Goal: Task Accomplishment & Management: Manage account settings

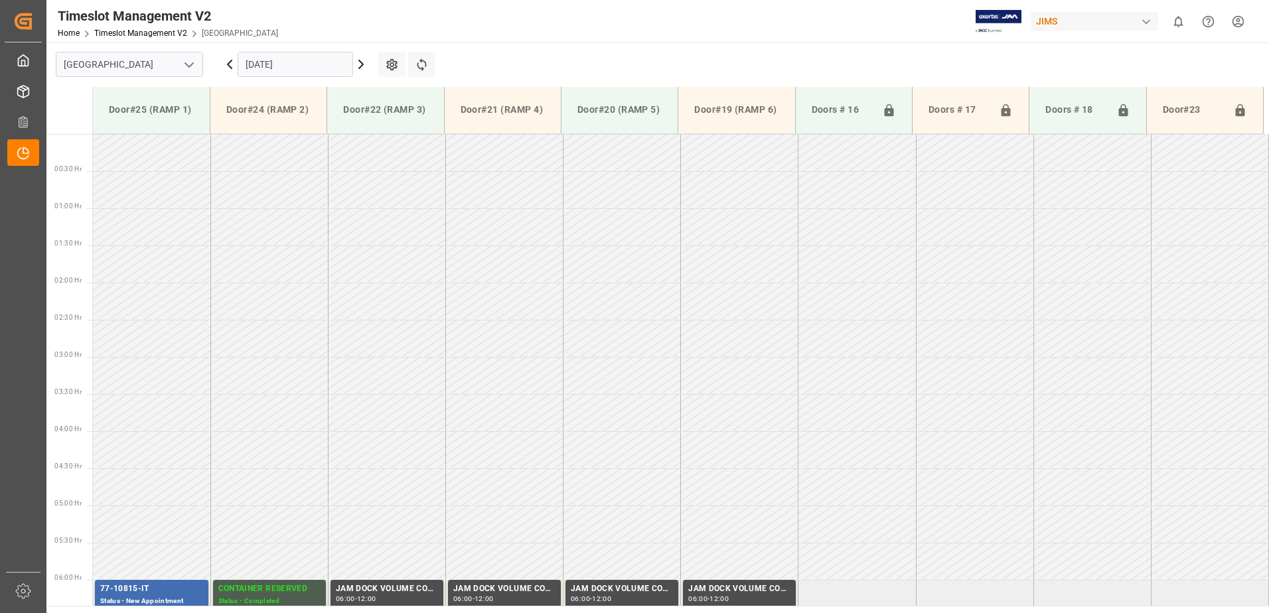
scroll to position [364, 0]
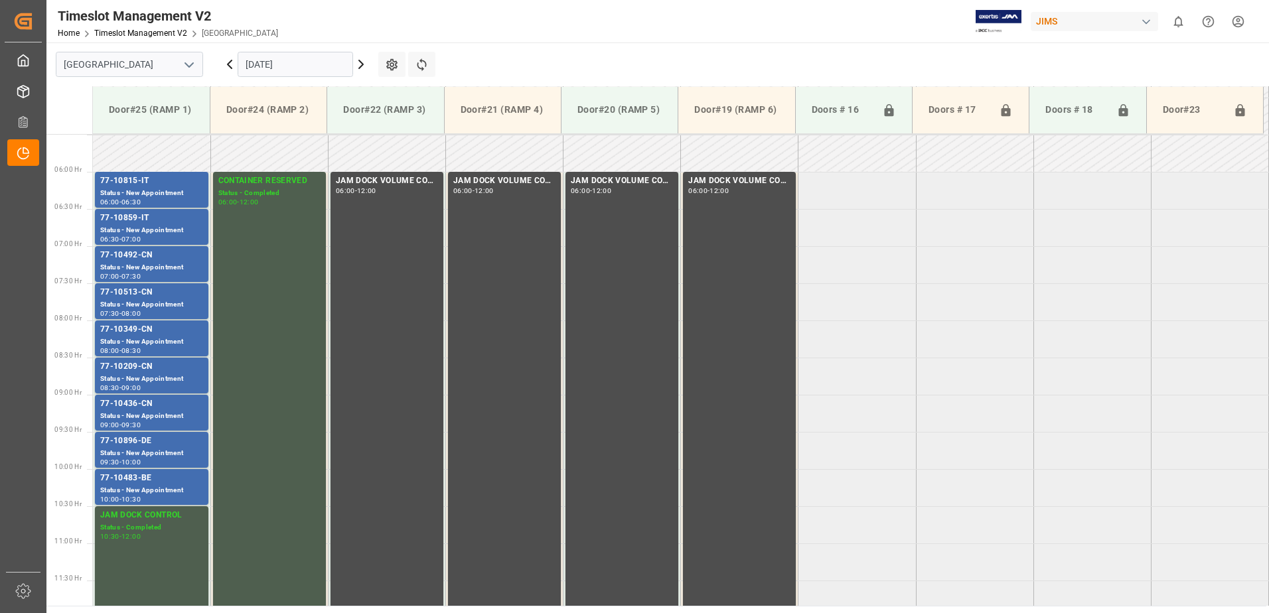
scroll to position [438, 0]
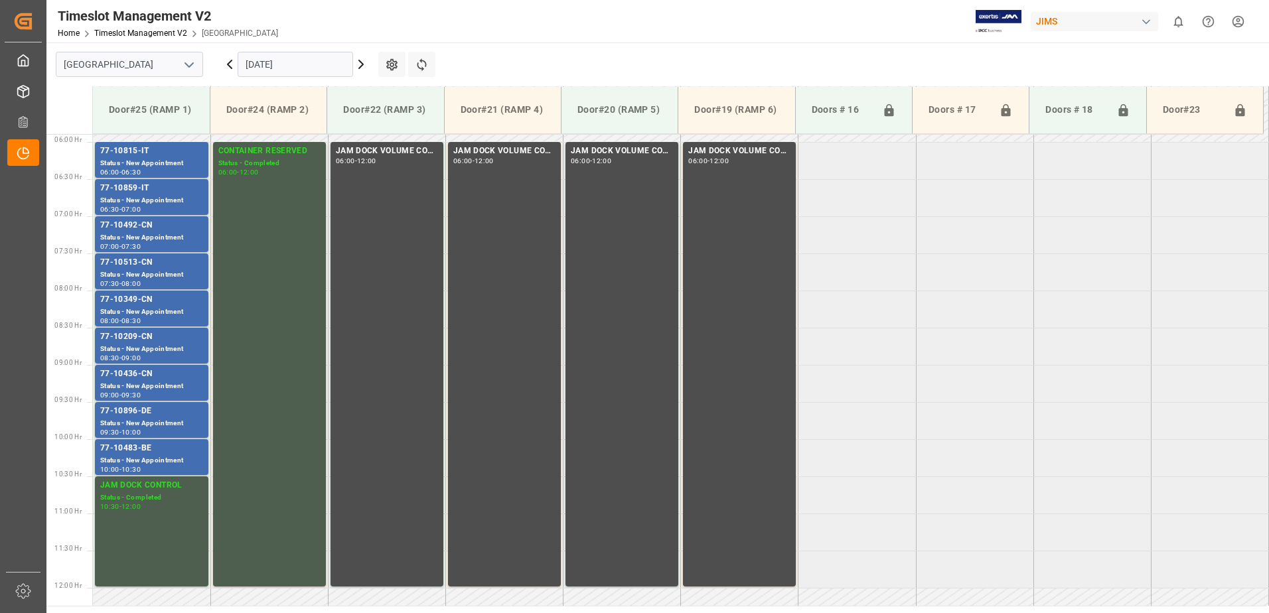
click at [361, 63] on icon at bounding box center [361, 64] width 4 height 8
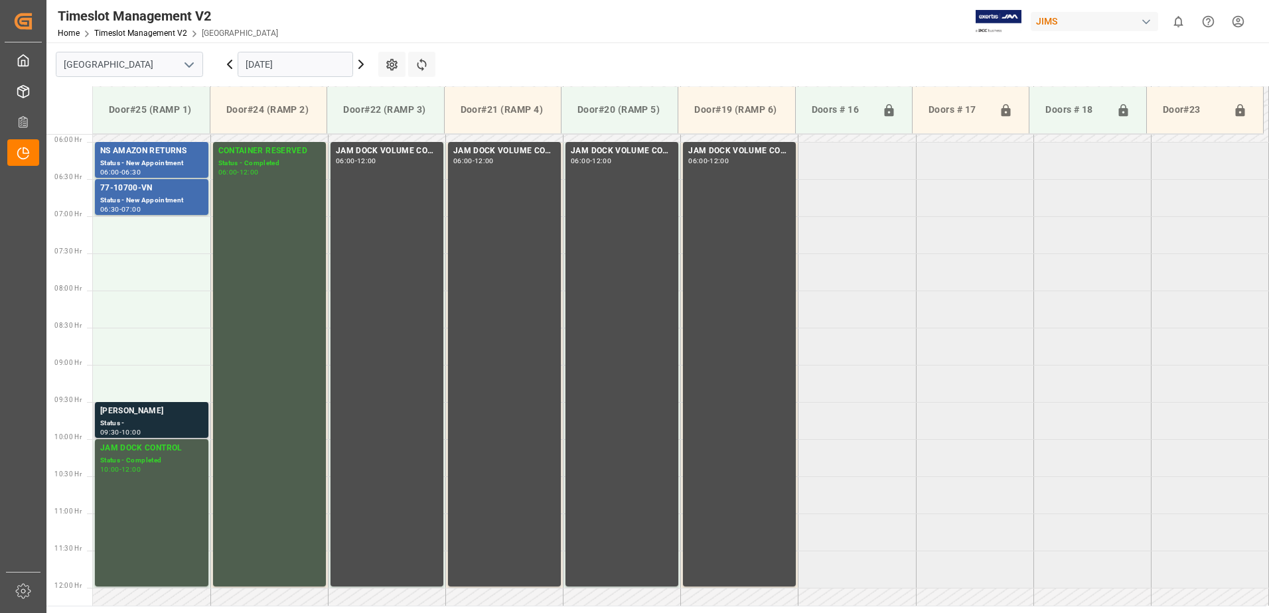
click at [129, 419] on div "Status -" at bounding box center [151, 423] width 103 height 11
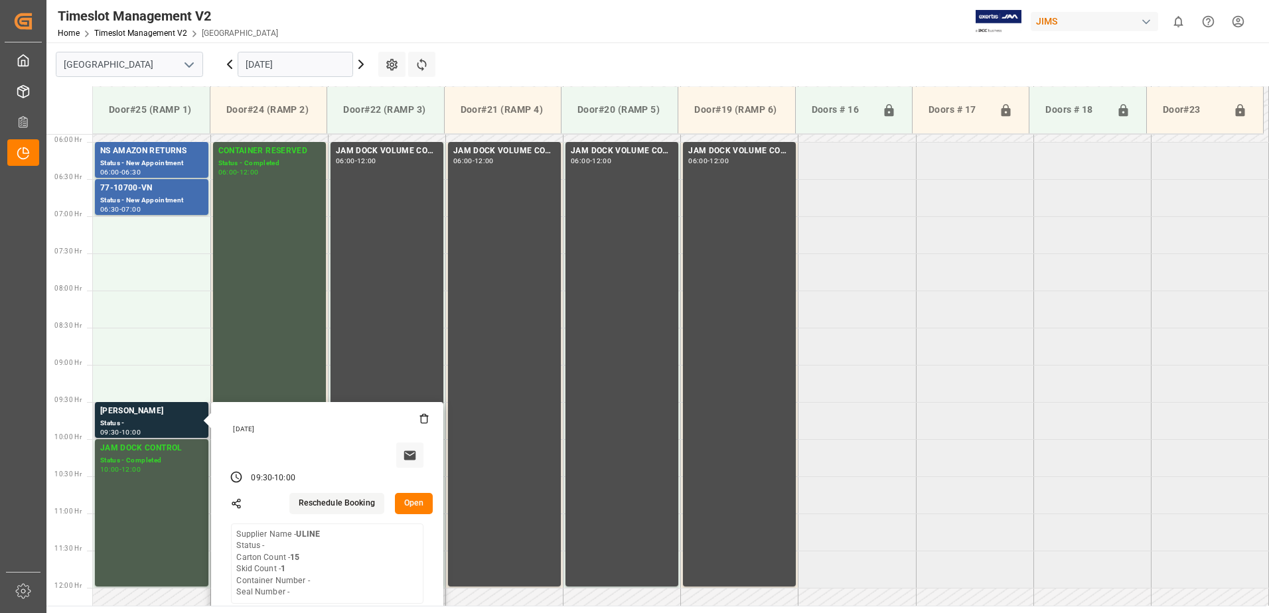
click at [417, 500] on button "Open" at bounding box center [414, 503] width 38 height 21
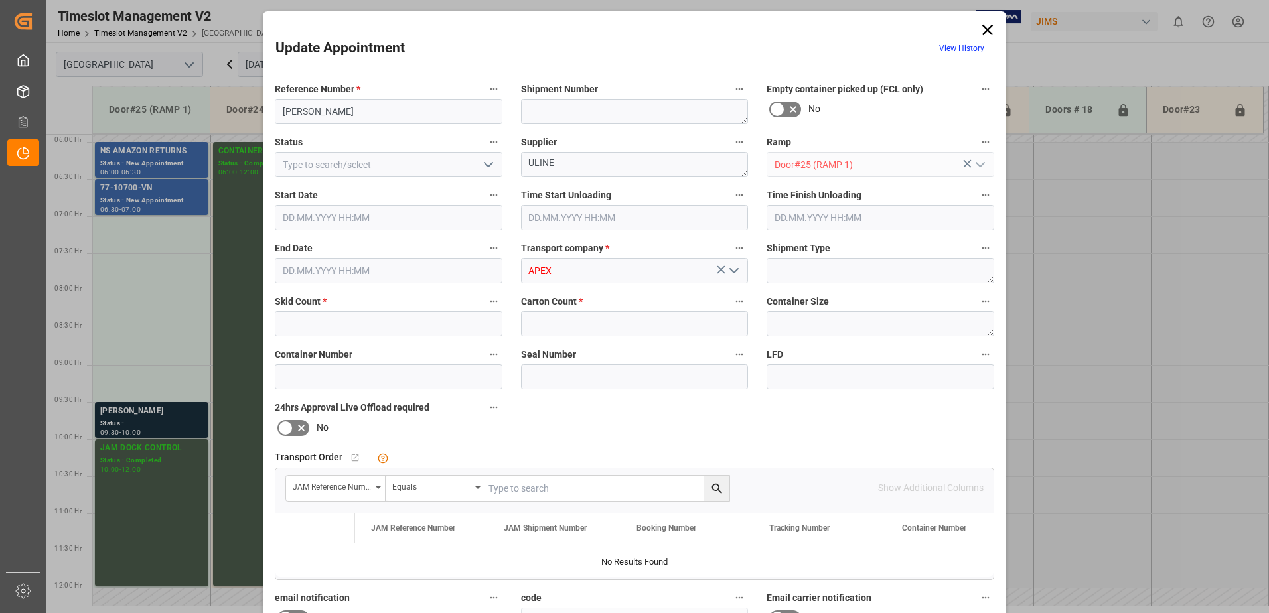
type input "1"
type input "15"
type input "[DATE] 09:30"
type input "[DATE] 10:00"
type input "[DATE] 10:38"
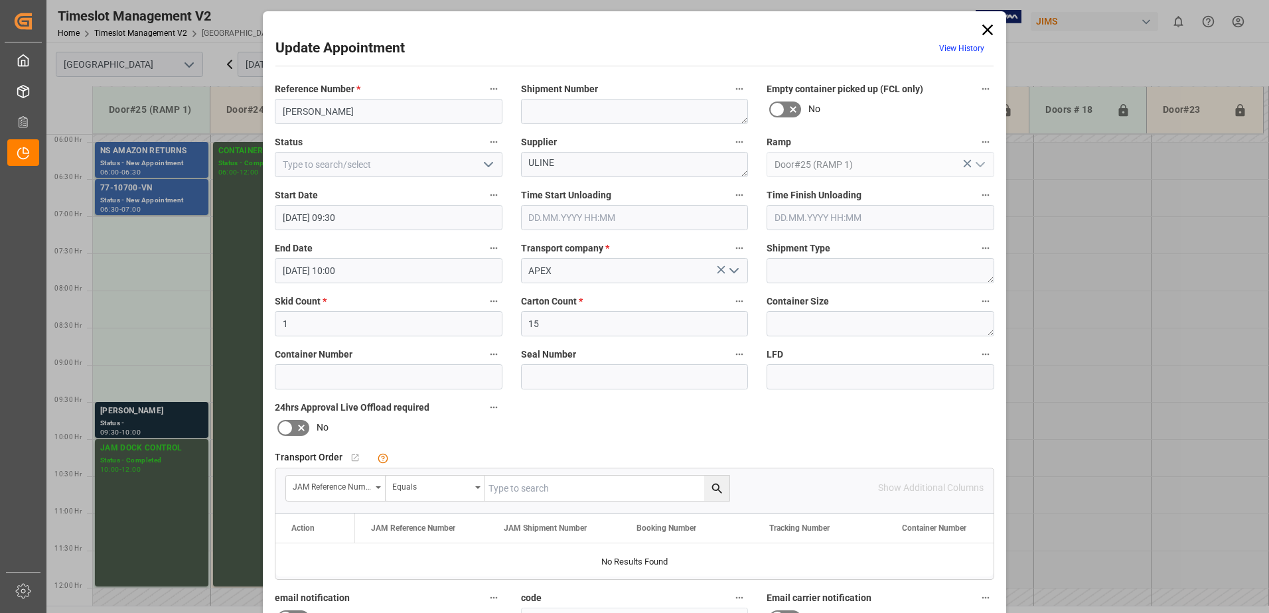
click at [402, 220] on input "[DATE] 09:30" at bounding box center [389, 217] width 228 height 25
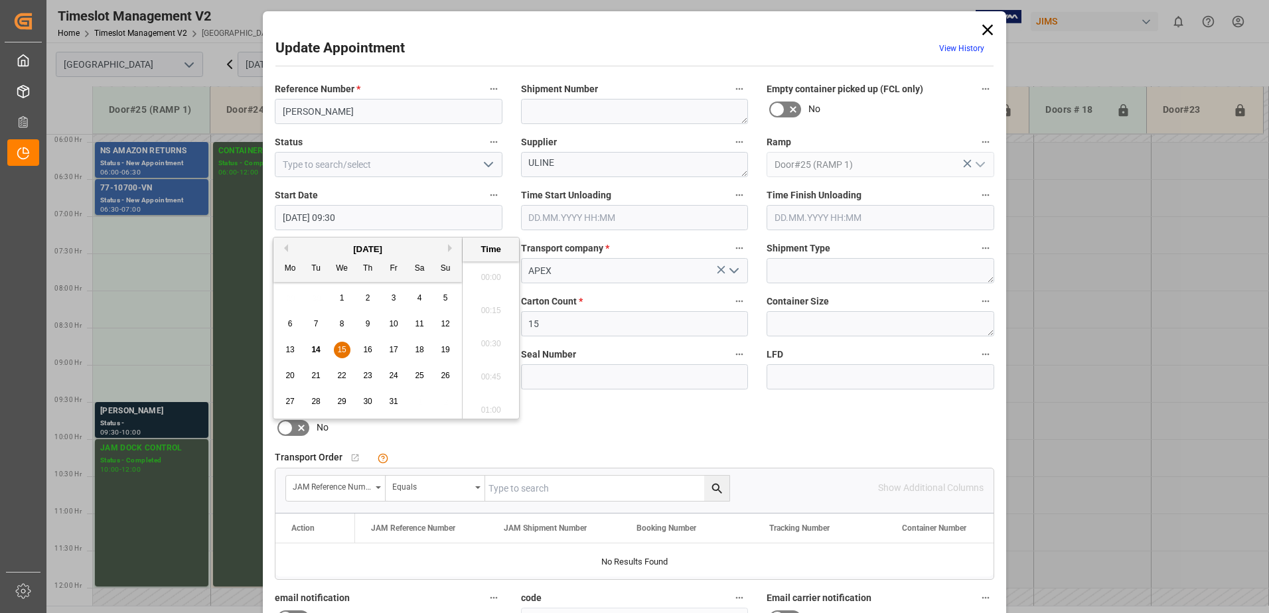
scroll to position [1199, 0]
click at [341, 347] on span "15" at bounding box center [341, 349] width 9 height 9
click at [483, 337] on li "07:00" at bounding box center [491, 339] width 56 height 33
type input "[DATE] 07:00"
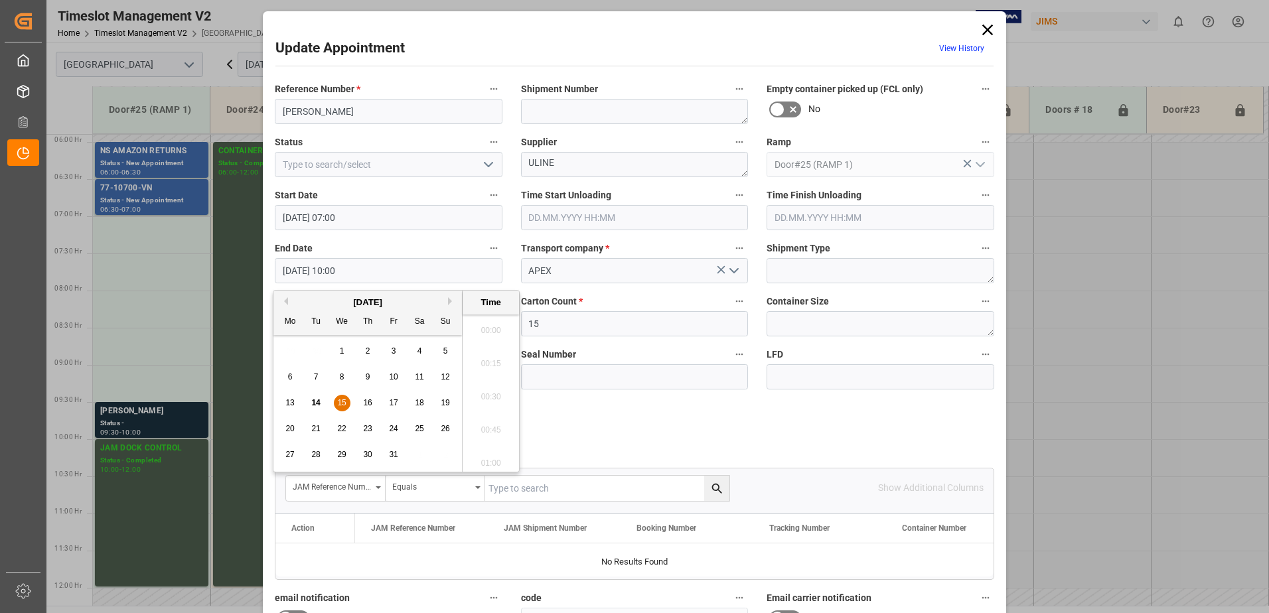
click at [374, 272] on input "[DATE] 10:00" at bounding box center [389, 270] width 228 height 25
click at [343, 402] on span "15" at bounding box center [341, 402] width 9 height 9
click at [490, 322] on li "07:30" at bounding box center [491, 326] width 56 height 33
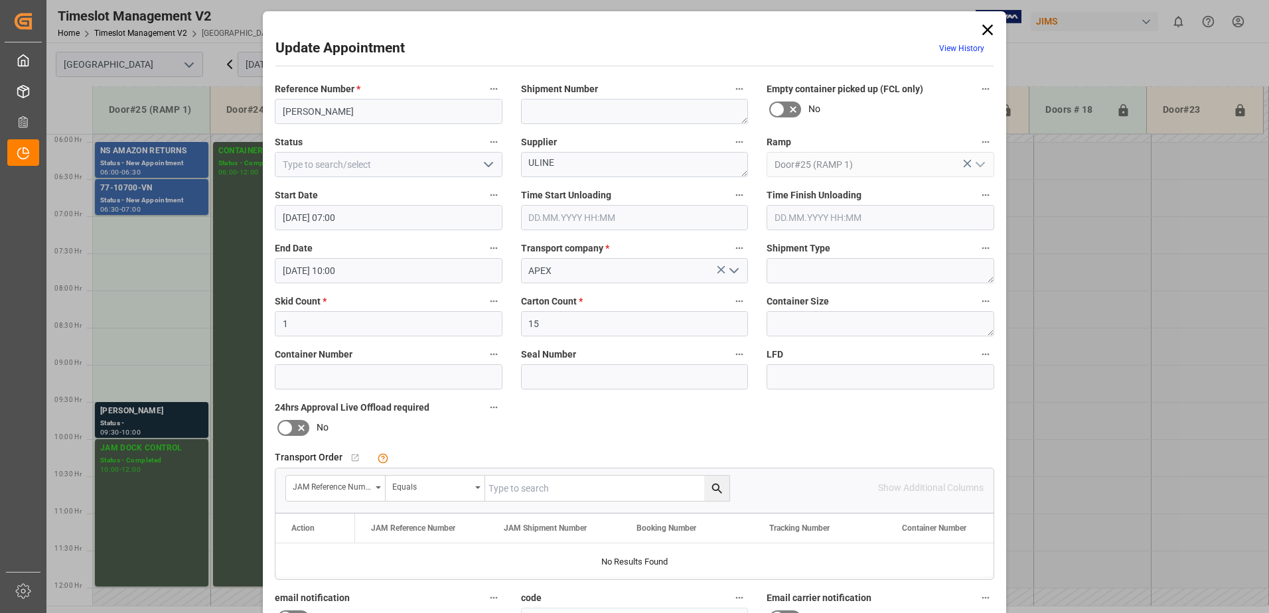
type input "[DATE] 07:30"
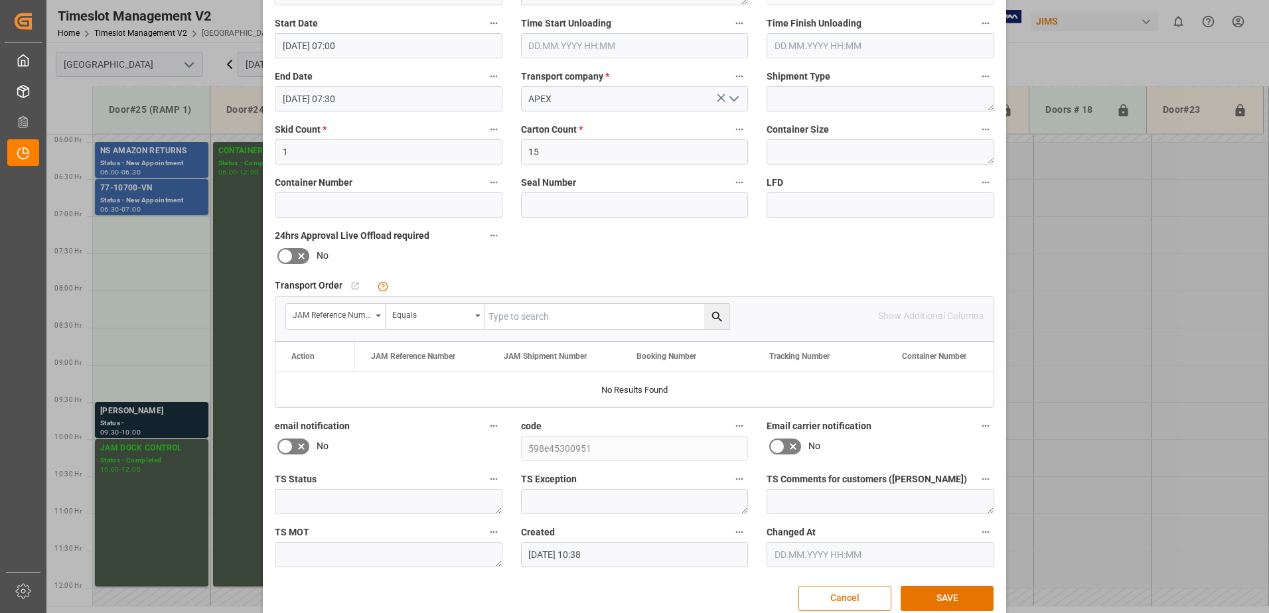
scroll to position [194, 0]
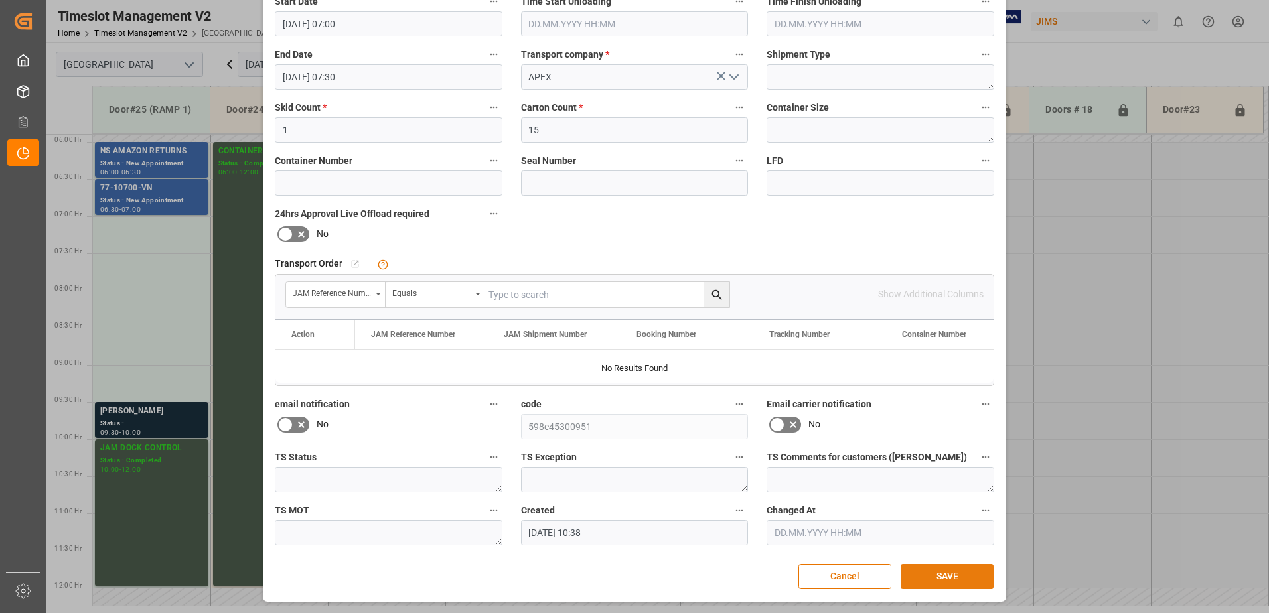
click at [948, 575] on button "SAVE" at bounding box center [947, 576] width 93 height 25
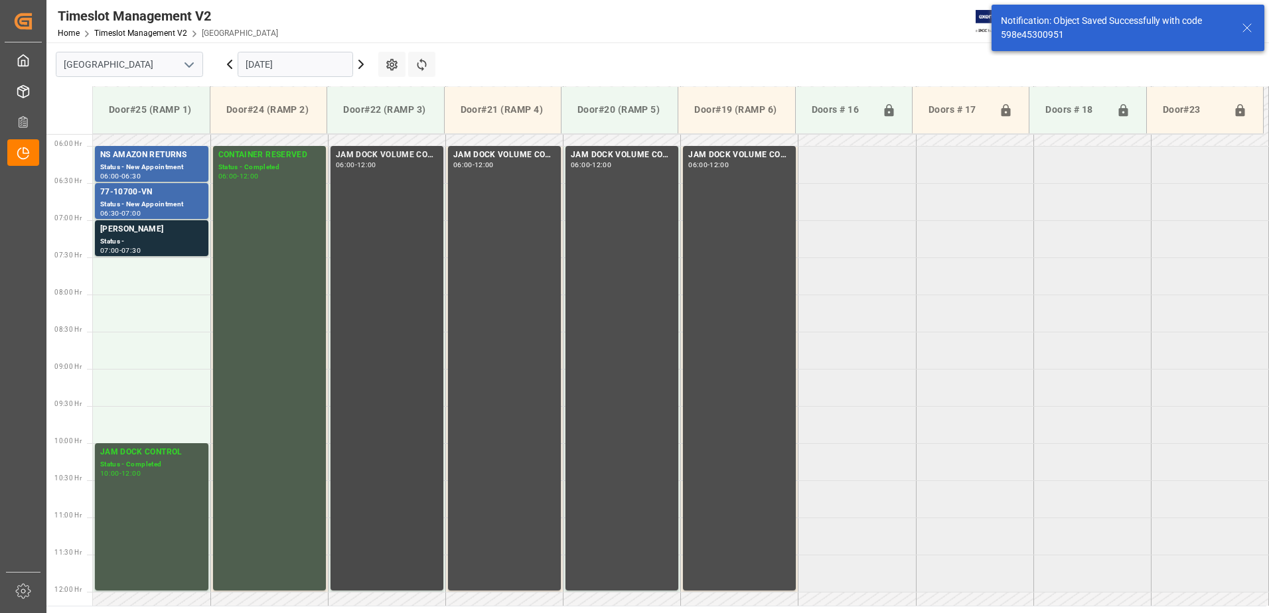
scroll to position [438, 0]
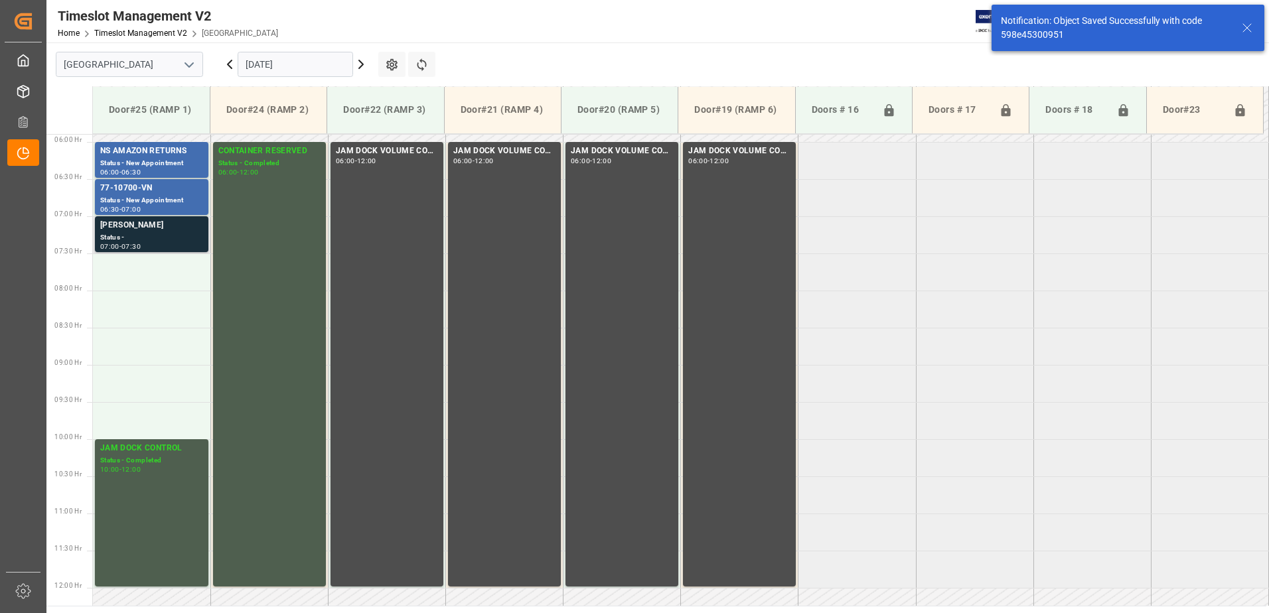
click at [147, 234] on div "Status -" at bounding box center [151, 237] width 103 height 11
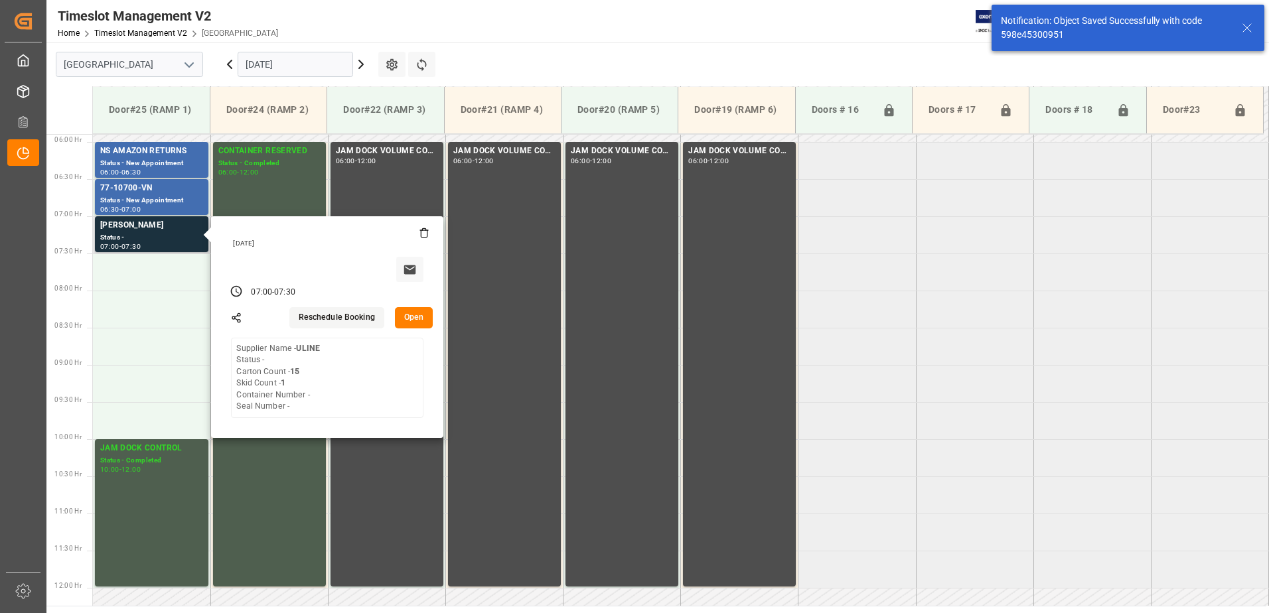
click at [409, 316] on button "Open" at bounding box center [414, 317] width 38 height 21
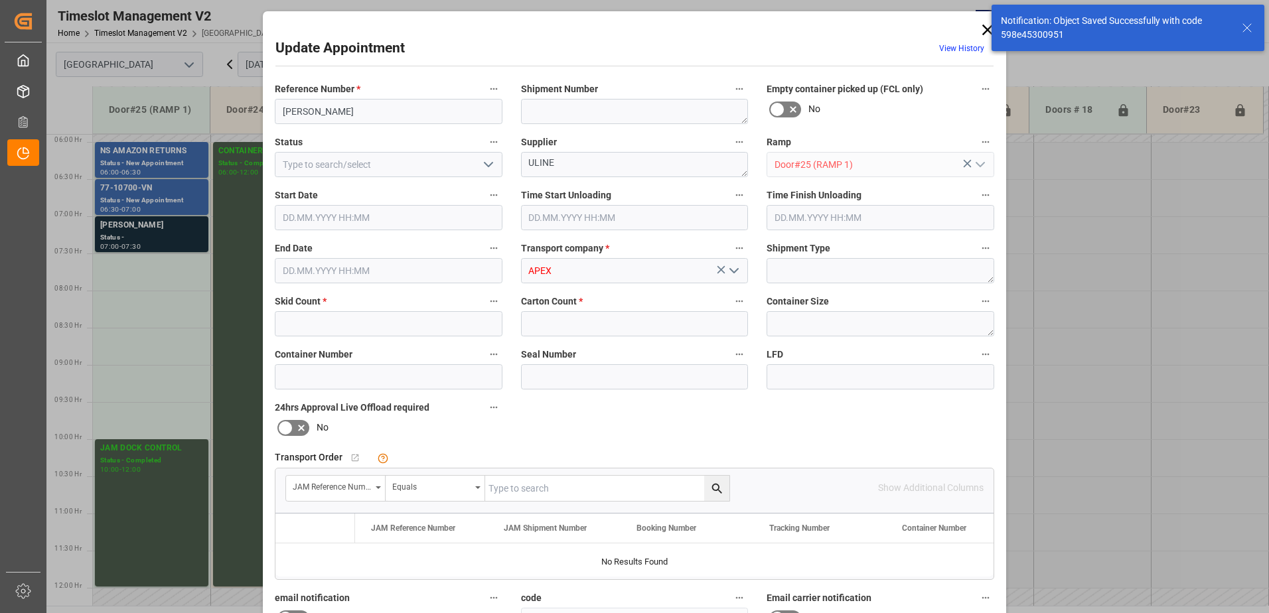
type input "1"
type input "15"
type input "[DATE] 07:00"
type input "[DATE] 07:30"
type input "[DATE] 10:38"
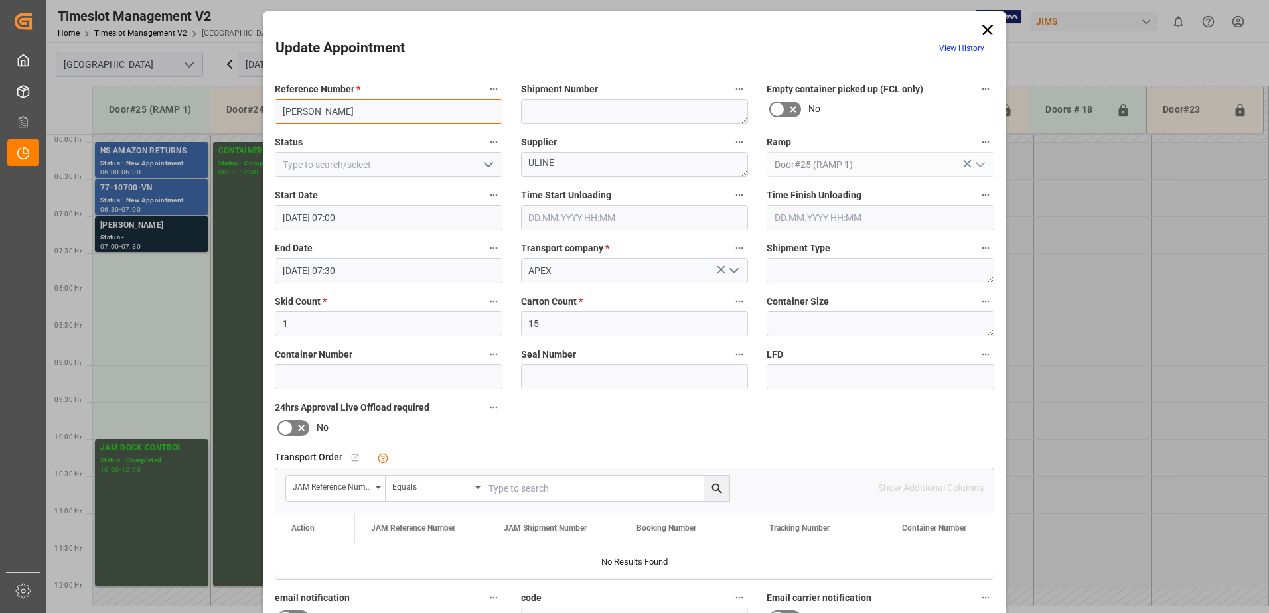
click at [348, 113] on input "[PERSON_NAME]" at bounding box center [389, 111] width 228 height 25
type input "[PERSON_NAME] / ULINE"
click at [484, 169] on icon "open menu" at bounding box center [488, 165] width 16 height 16
click at [407, 287] on div "New Appointment" at bounding box center [388, 284] width 226 height 30
type input "New Appointment"
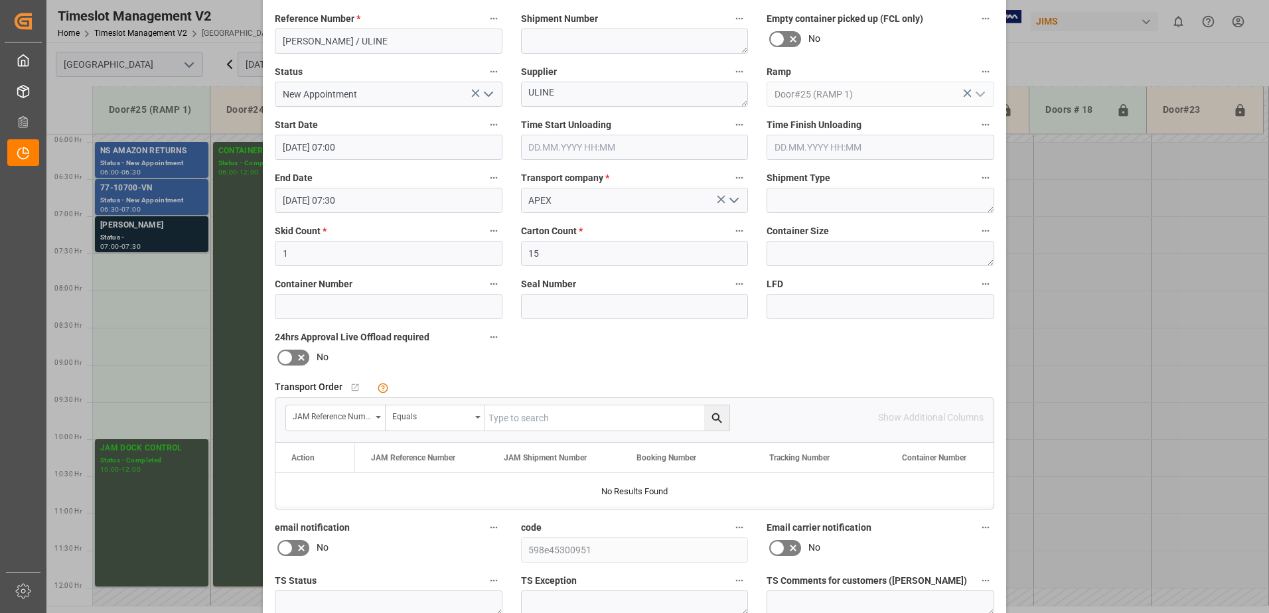
scroll to position [194, 0]
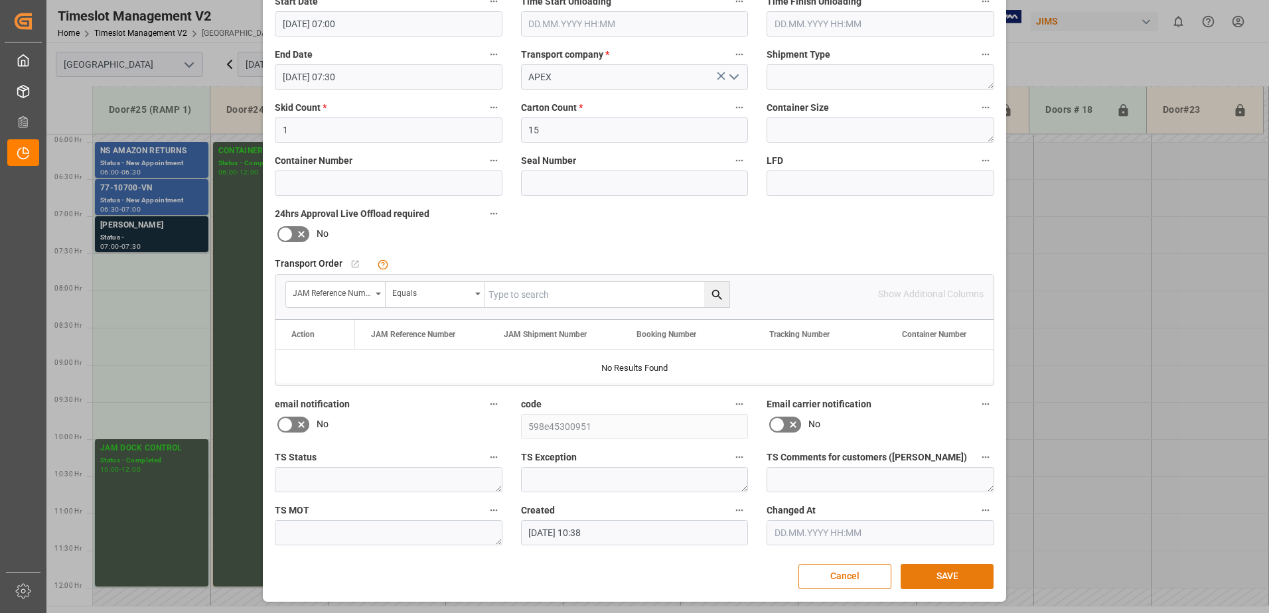
click at [945, 574] on button "SAVE" at bounding box center [947, 576] width 93 height 25
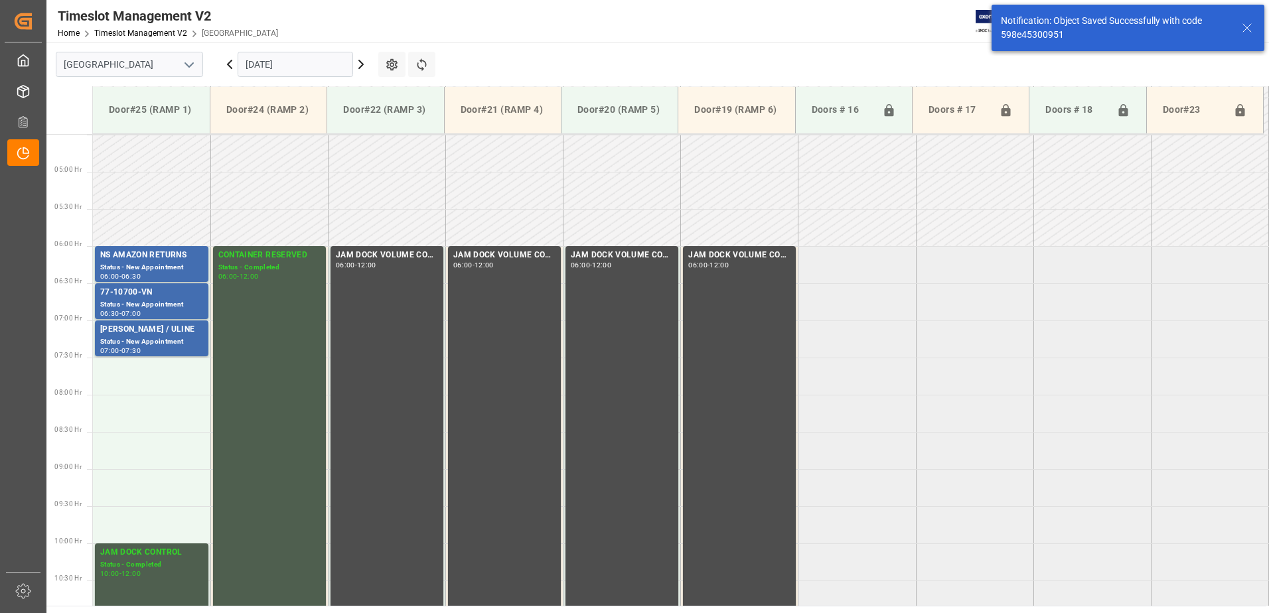
scroll to position [438, 0]
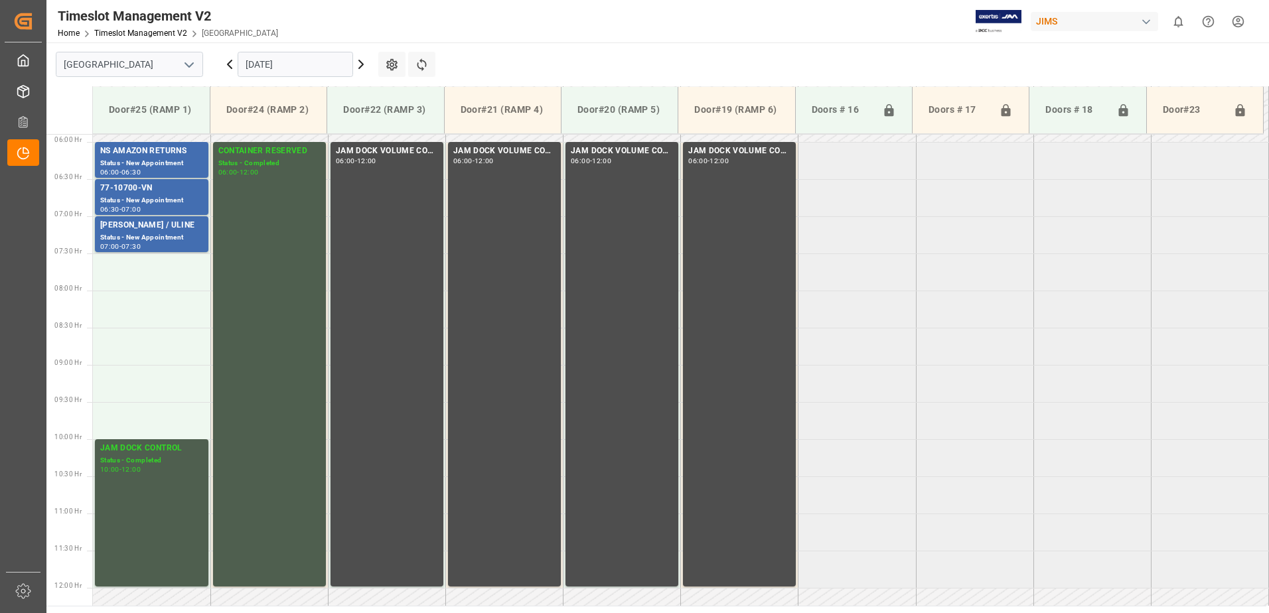
click at [361, 64] on icon at bounding box center [361, 64] width 16 height 16
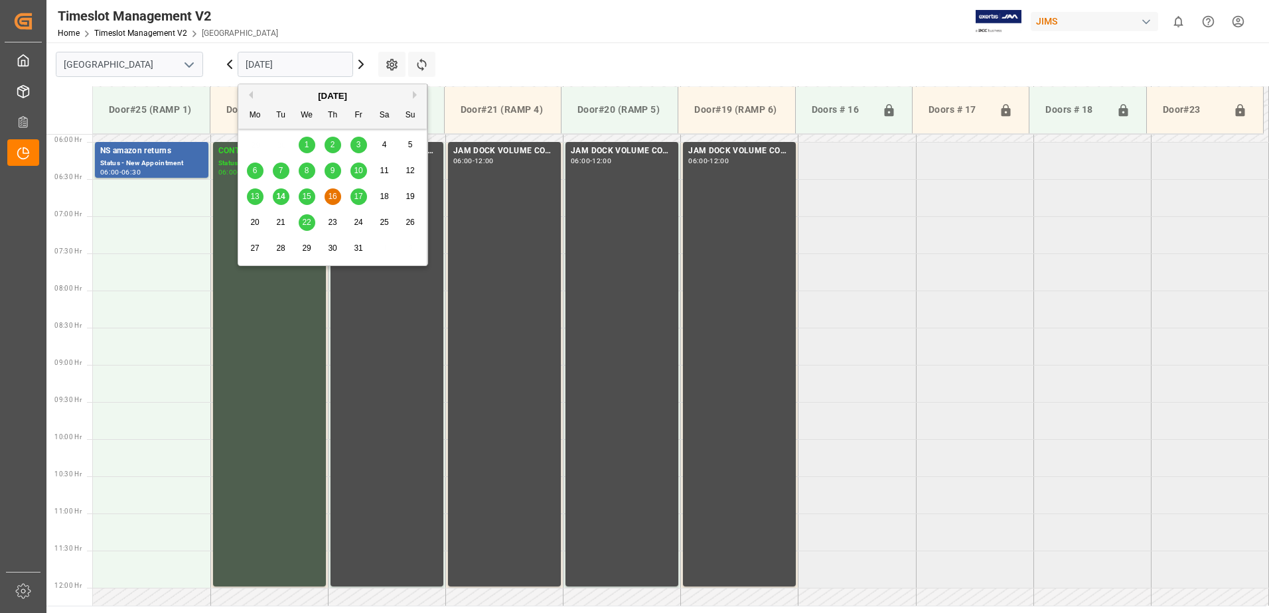
click at [331, 67] on input "[DATE]" at bounding box center [295, 64] width 115 height 25
click at [282, 194] on span "14" at bounding box center [280, 196] width 9 height 9
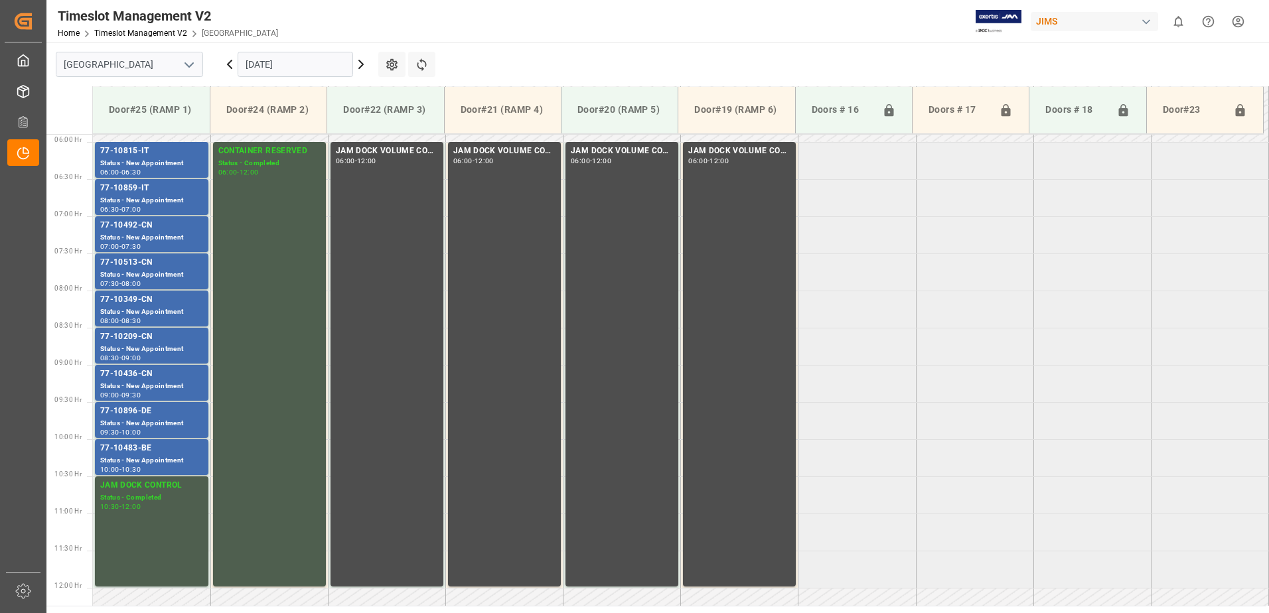
click at [305, 61] on input "[DATE]" at bounding box center [295, 64] width 115 height 25
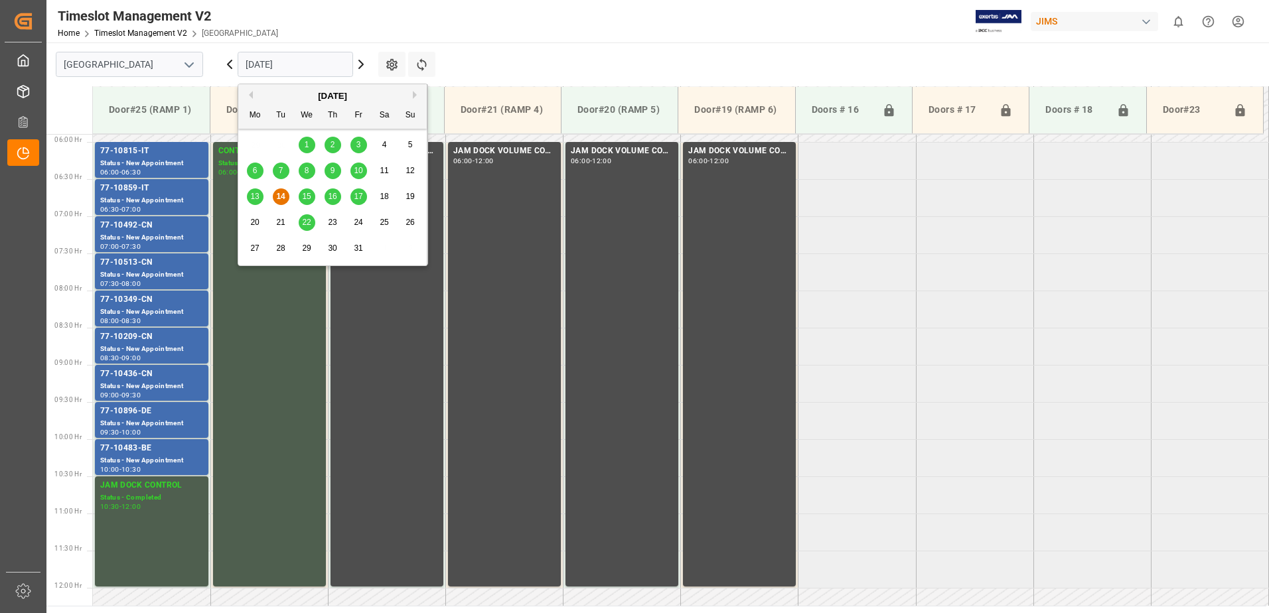
click at [358, 165] on div "10" at bounding box center [358, 171] width 17 height 16
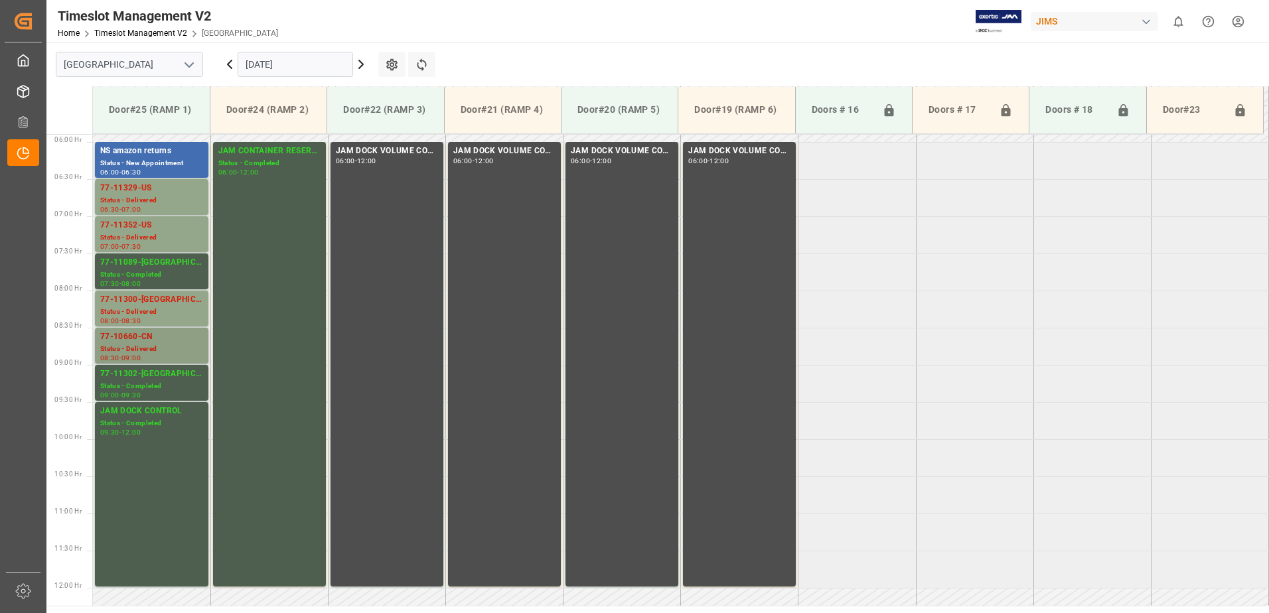
click at [145, 340] on div "77-10660-CN" at bounding box center [151, 336] width 103 height 13
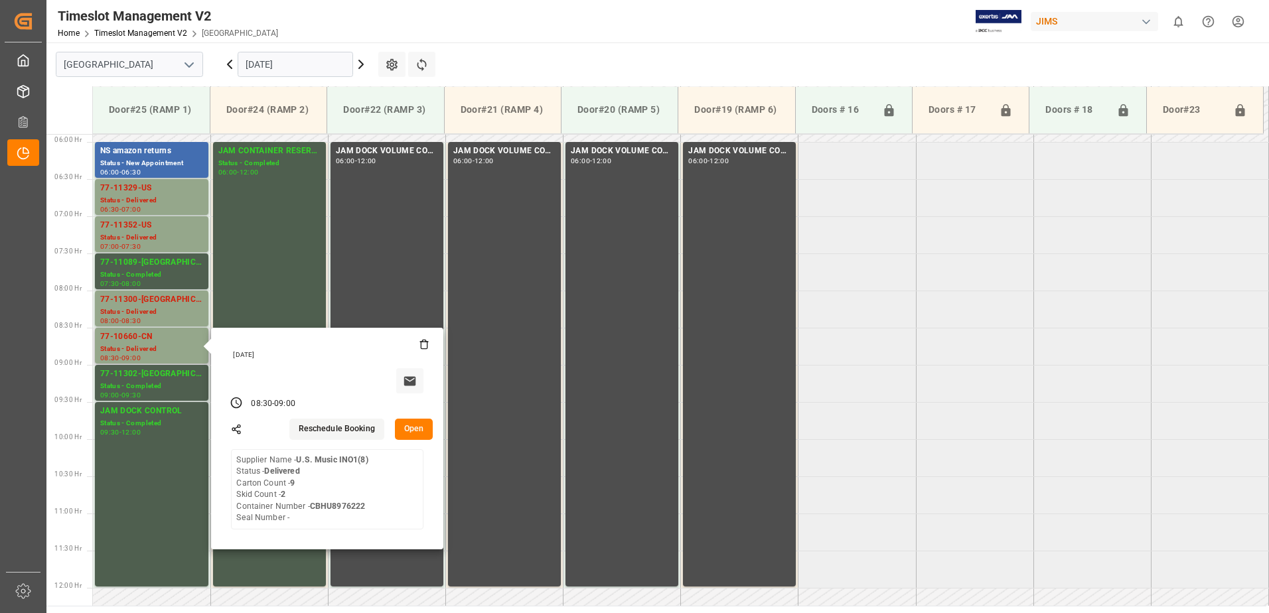
click at [419, 430] on button "Open" at bounding box center [414, 429] width 38 height 21
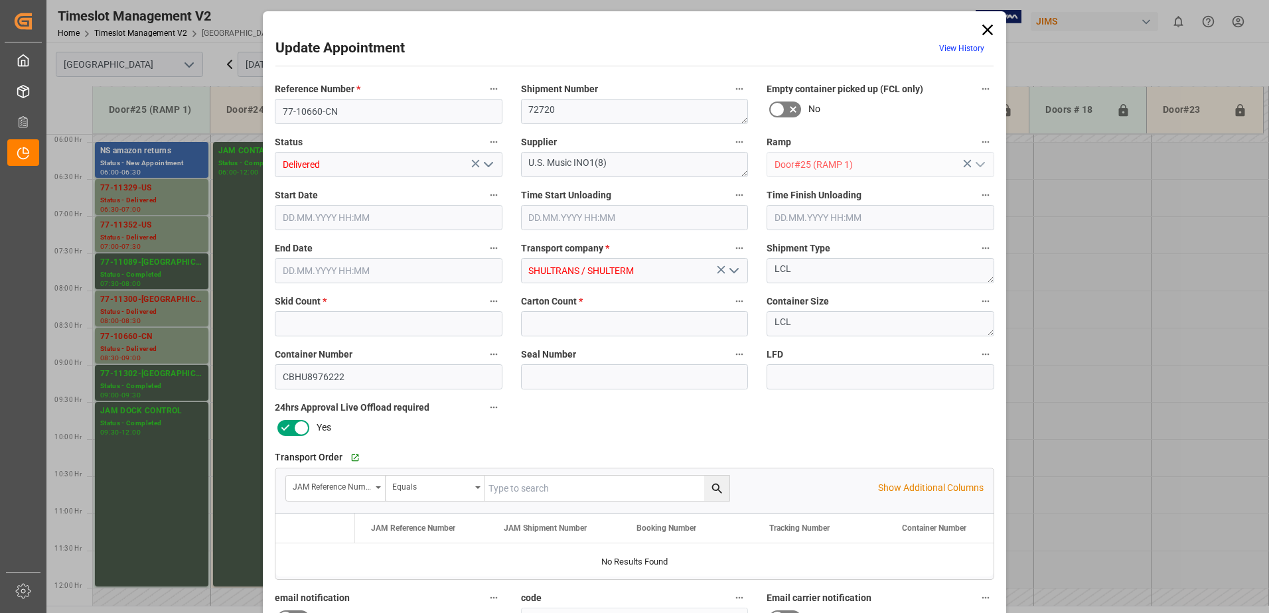
type input "2"
type input "9"
type input "[DATE] 08:30"
type input "[DATE] 09:00"
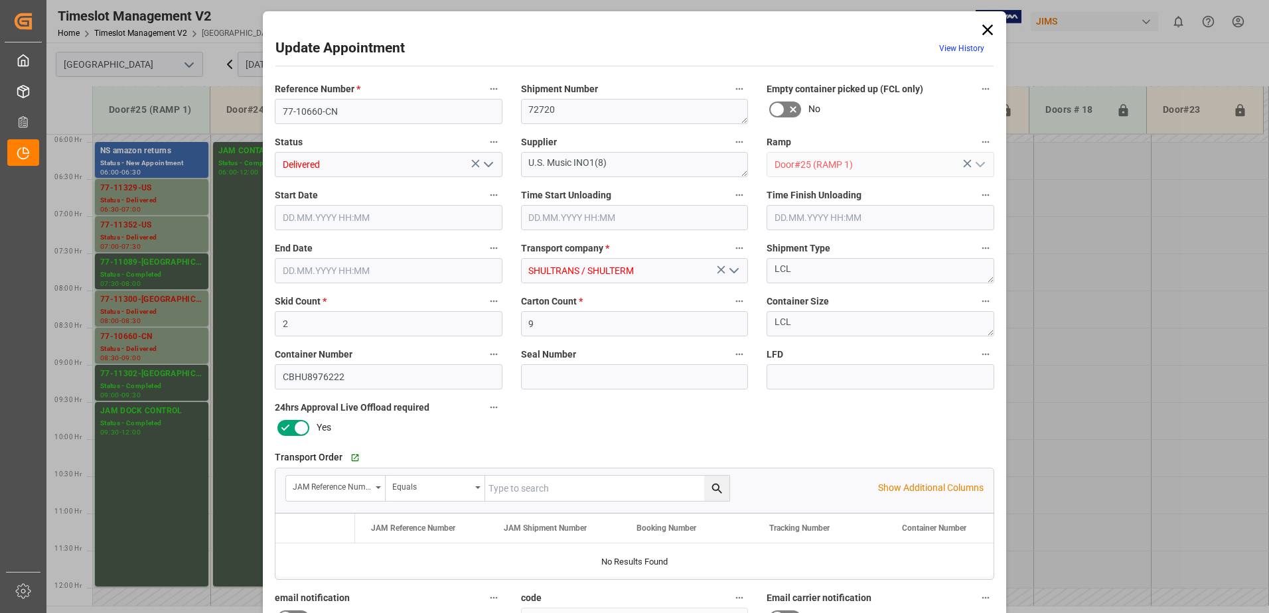
type input "[DATE] 14:20"
click at [484, 161] on icon "open menu" at bounding box center [488, 165] width 16 height 16
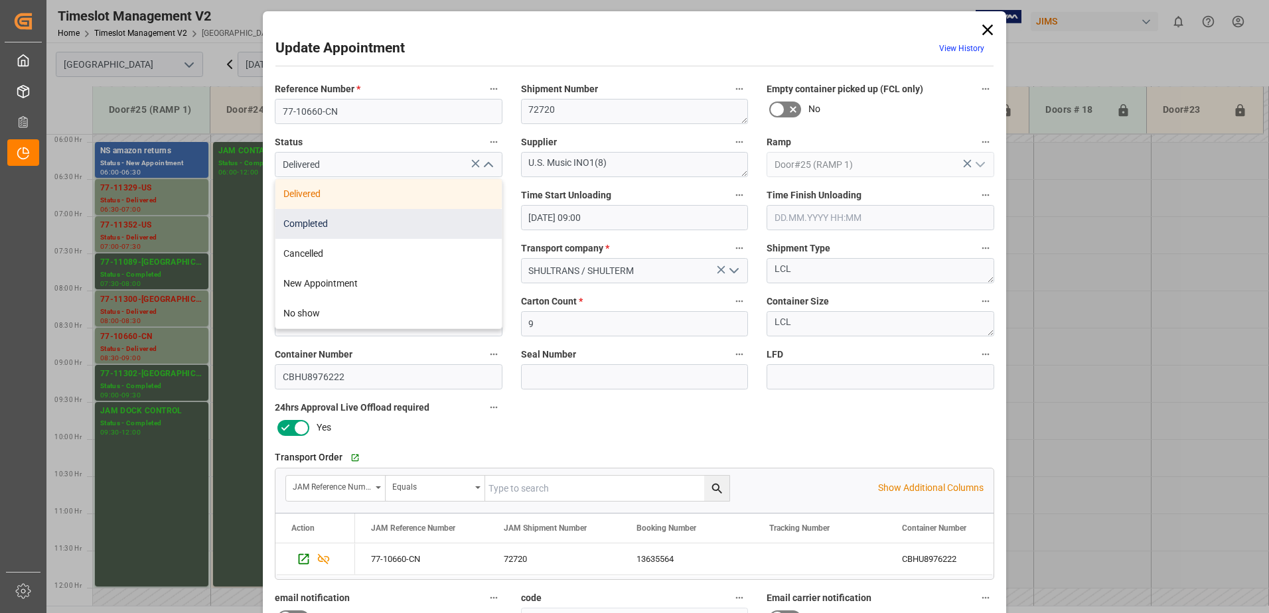
click at [412, 222] on div "Completed" at bounding box center [388, 224] width 226 height 30
type input "Completed"
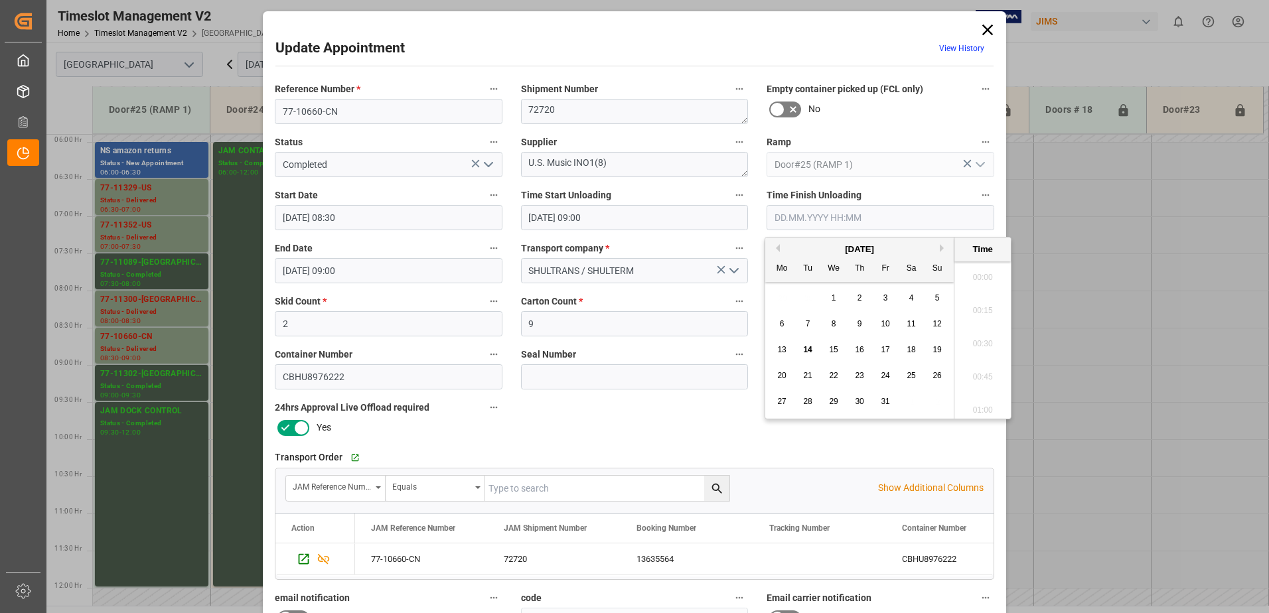
click at [806, 219] on input "text" at bounding box center [880, 217] width 228 height 25
click at [883, 325] on span "10" at bounding box center [885, 323] width 9 height 9
click at [983, 339] on li "09:15" at bounding box center [982, 339] width 56 height 33
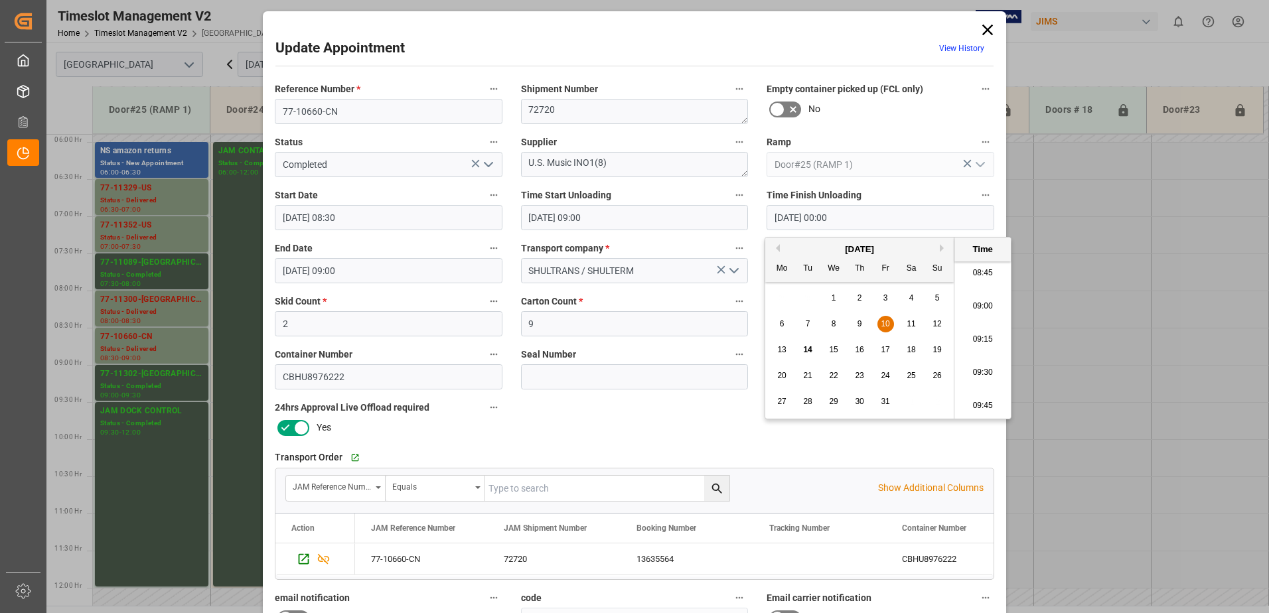
type input "[DATE] 09:15"
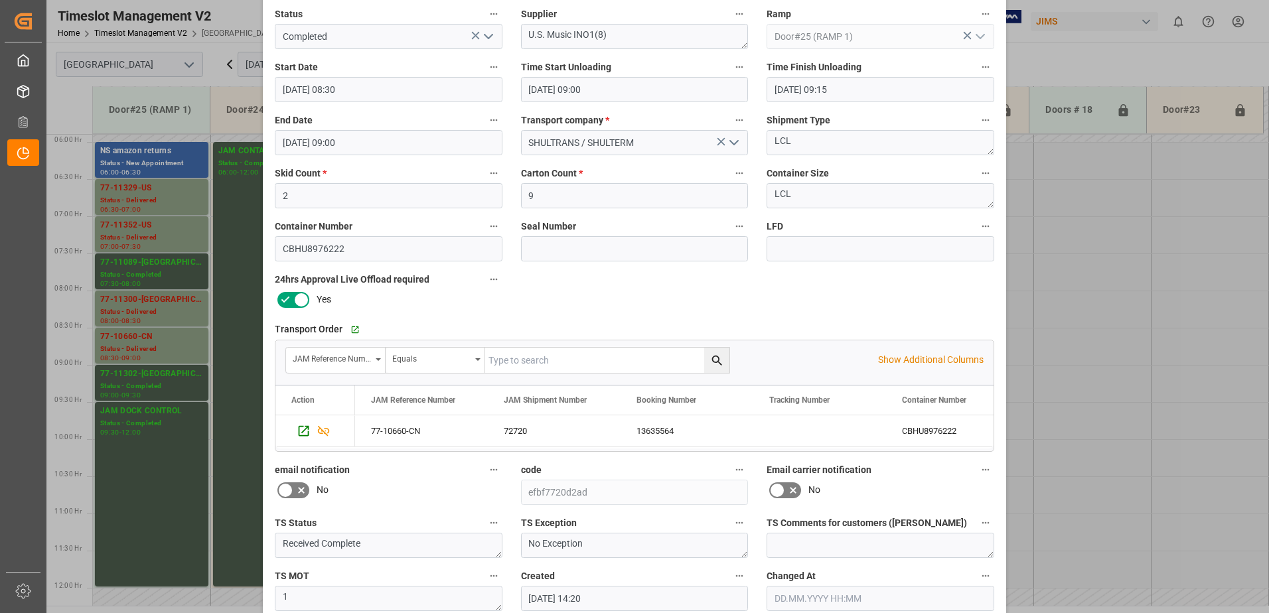
scroll to position [194, 0]
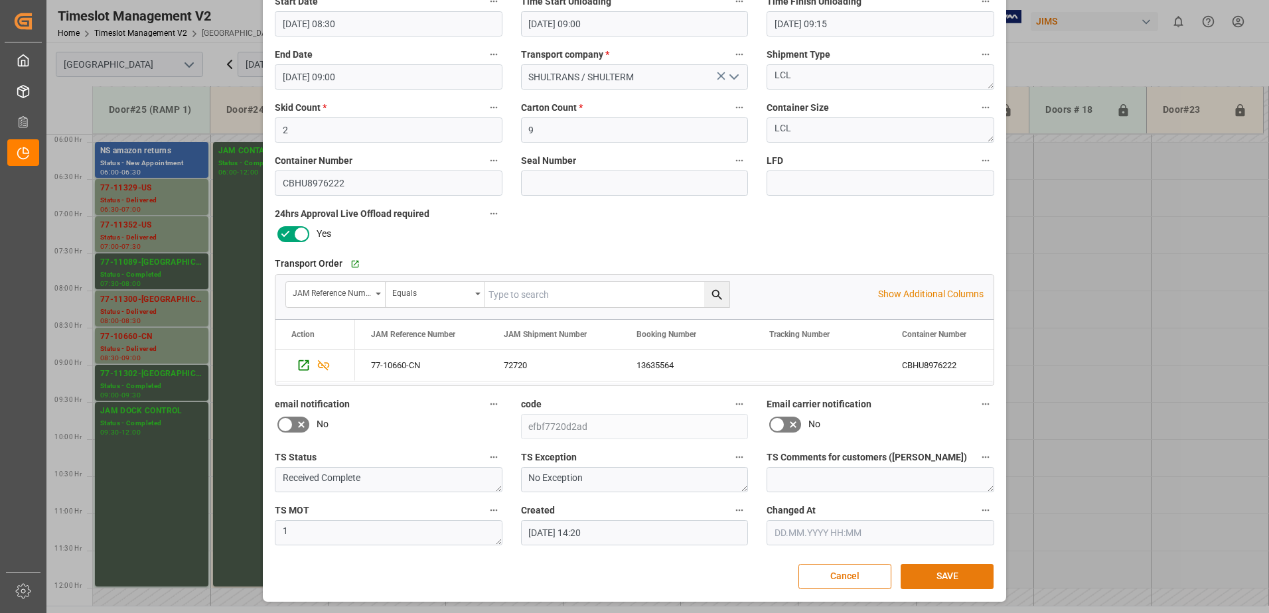
click at [947, 575] on button "SAVE" at bounding box center [947, 576] width 93 height 25
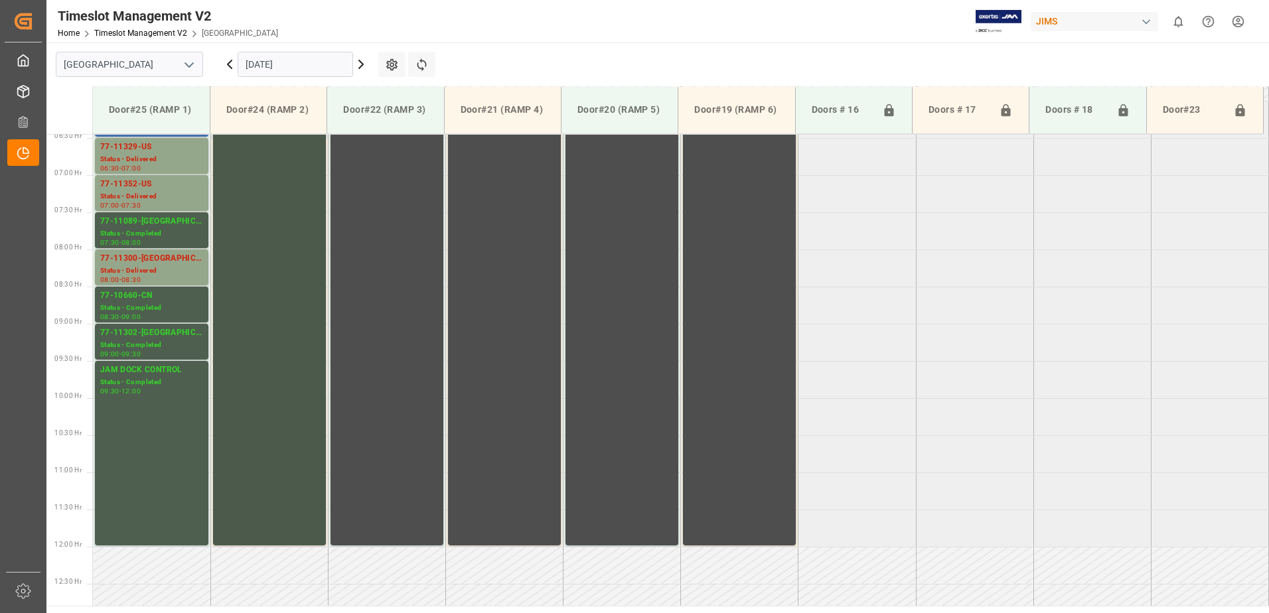
scroll to position [446, 0]
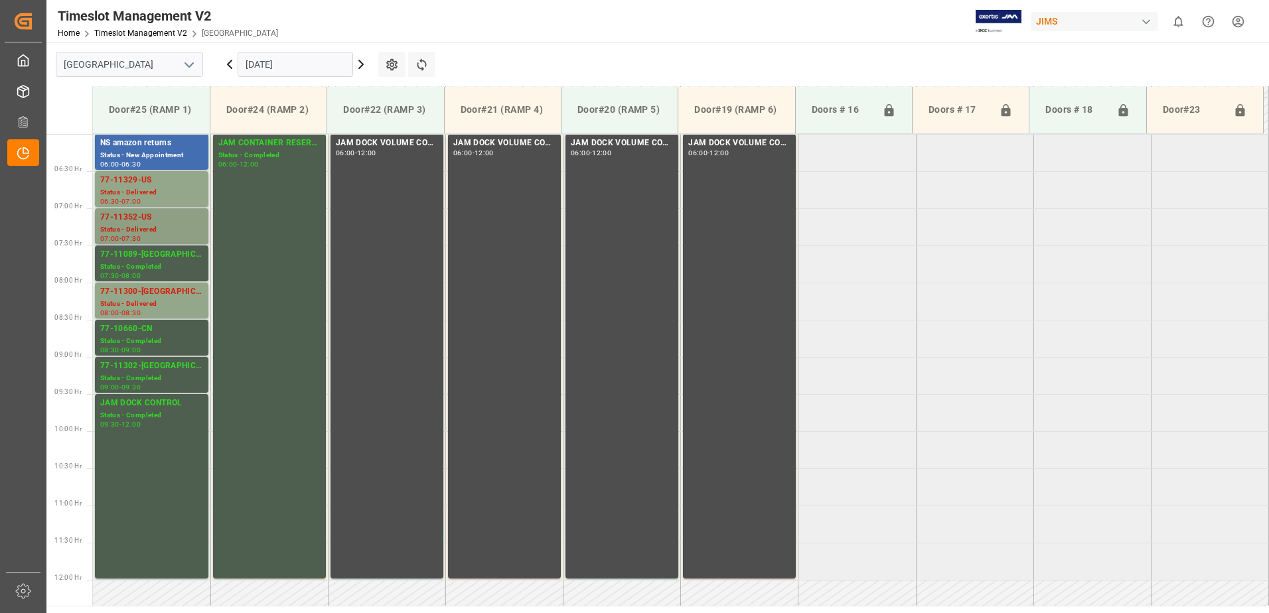
click at [141, 226] on div "Status - Delivered" at bounding box center [151, 229] width 103 height 11
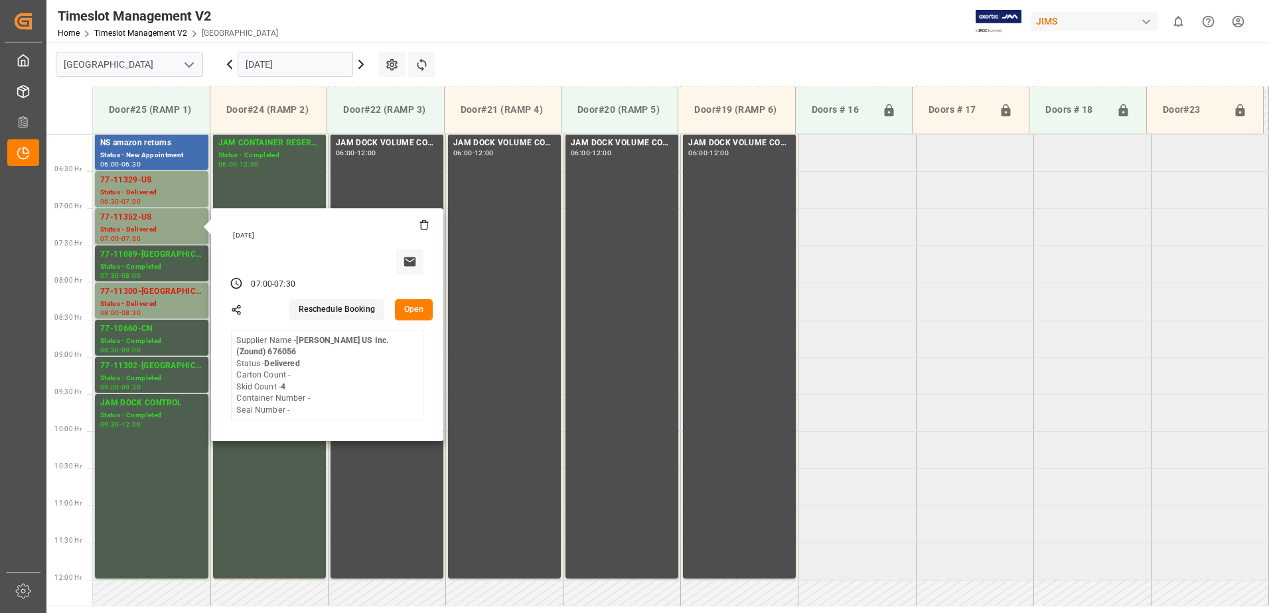
click at [415, 305] on button "Open" at bounding box center [414, 309] width 38 height 21
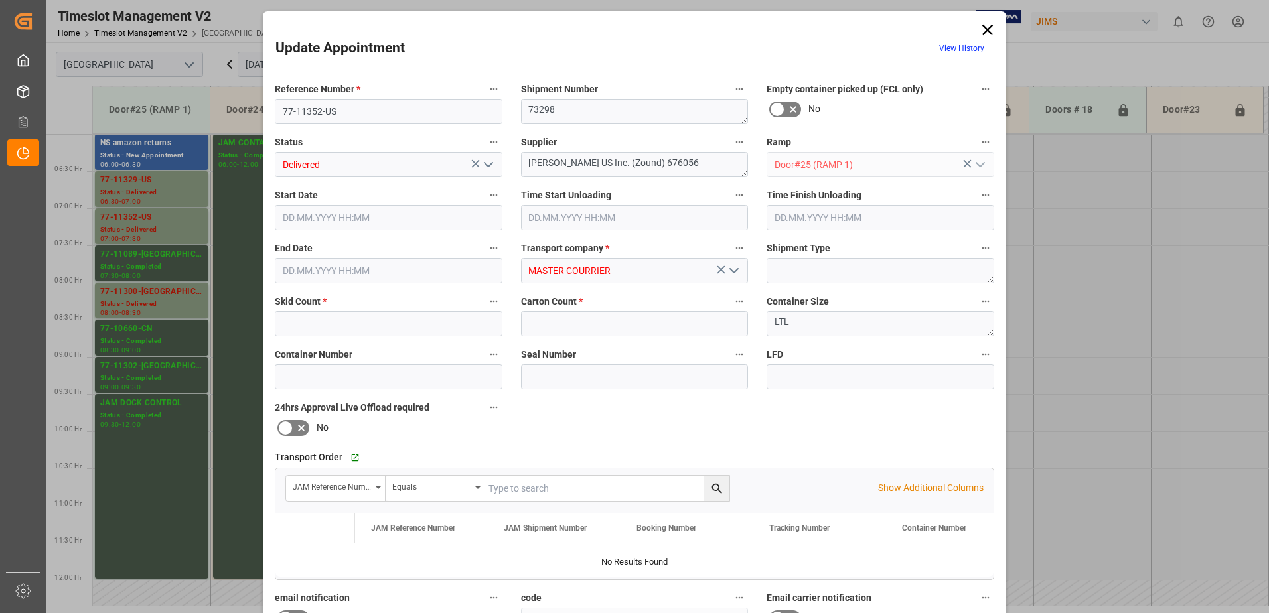
type input "4"
type input "0"
type input "[DATE] 07:00"
type input "[DATE] 08:15"
type input "[DATE] 07:30"
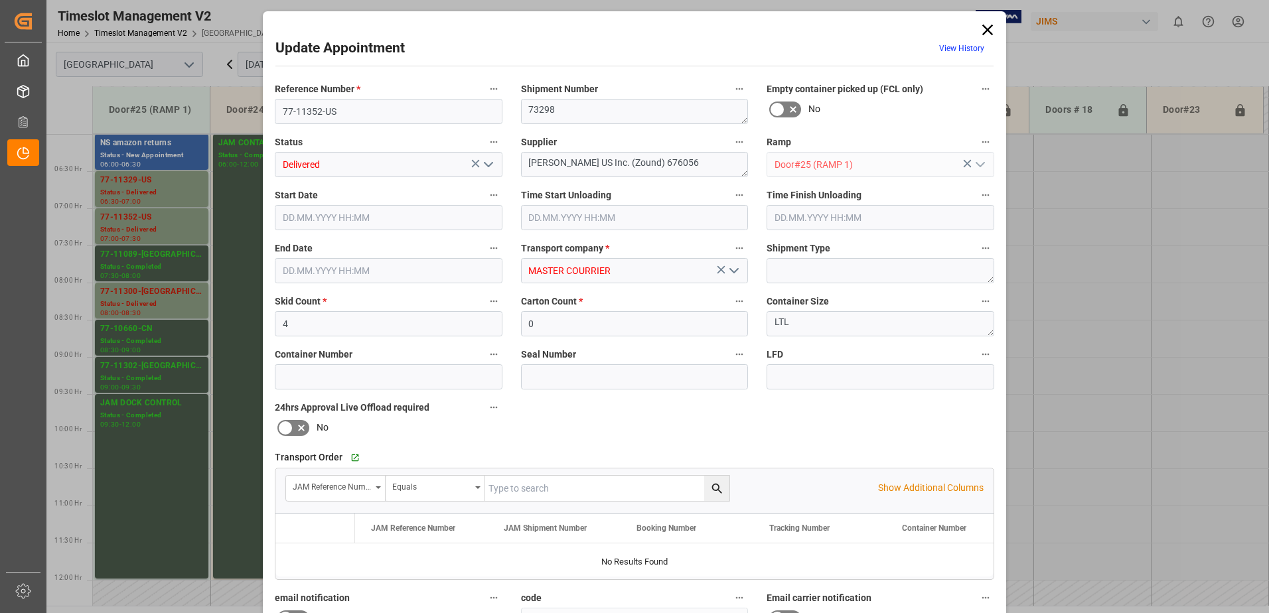
type input "[DATE] 19:26"
click at [485, 163] on icon "open menu" at bounding box center [488, 165] width 16 height 16
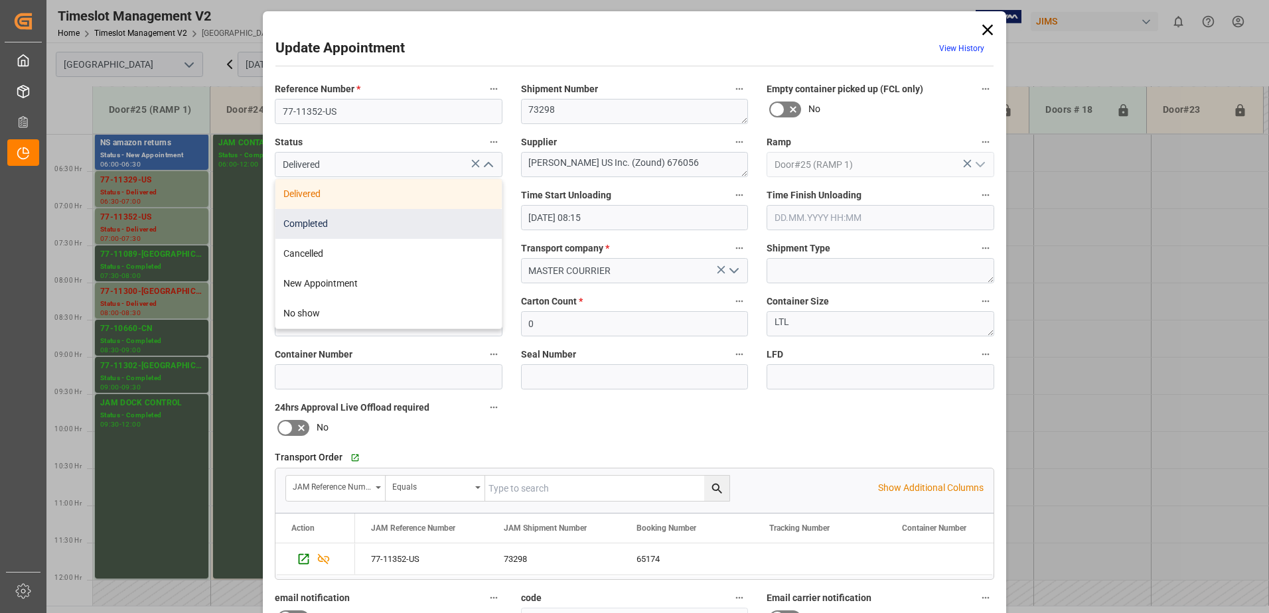
click at [410, 225] on div "Completed" at bounding box center [388, 224] width 226 height 30
type input "Completed"
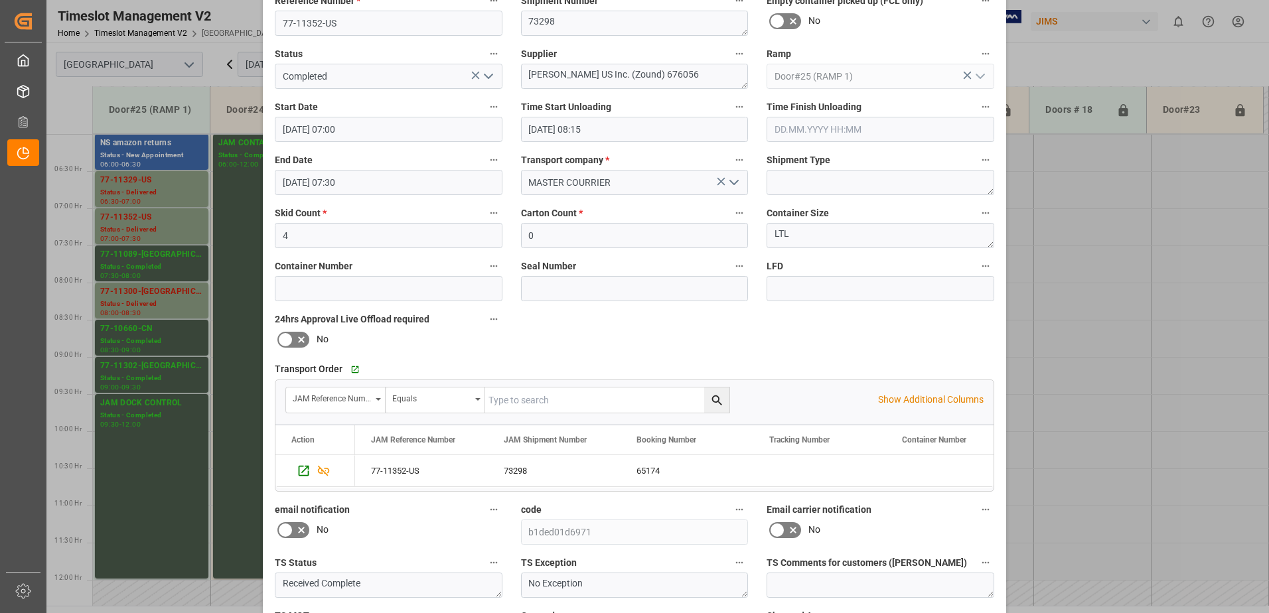
scroll to position [194, 0]
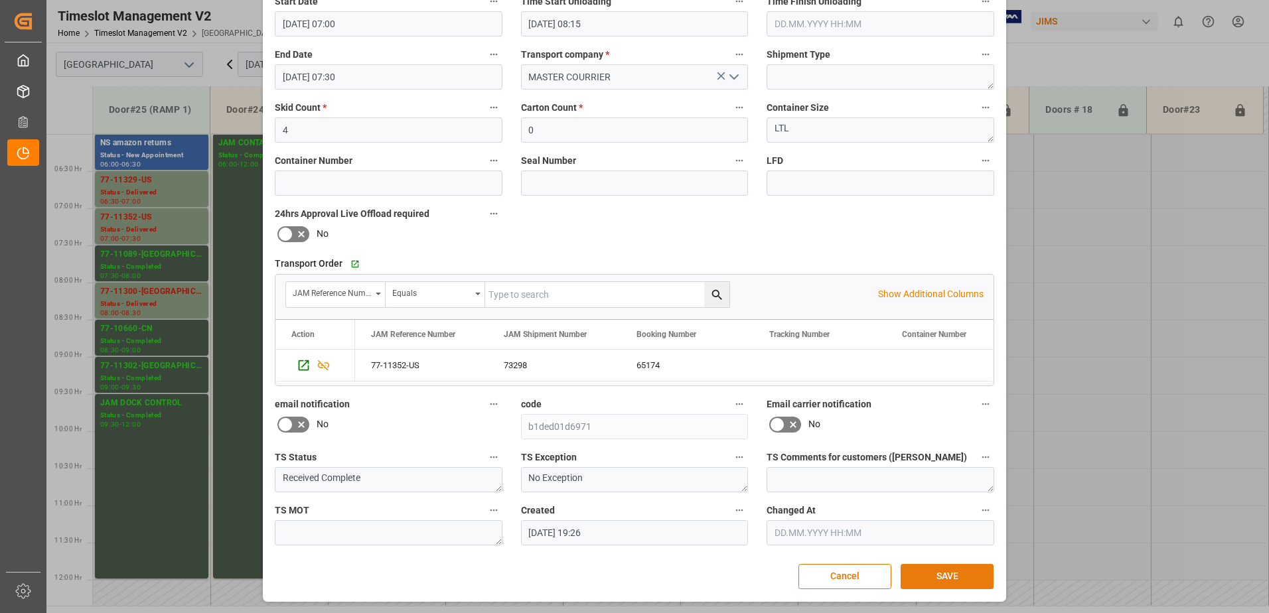
click at [944, 577] on button "SAVE" at bounding box center [947, 576] width 93 height 25
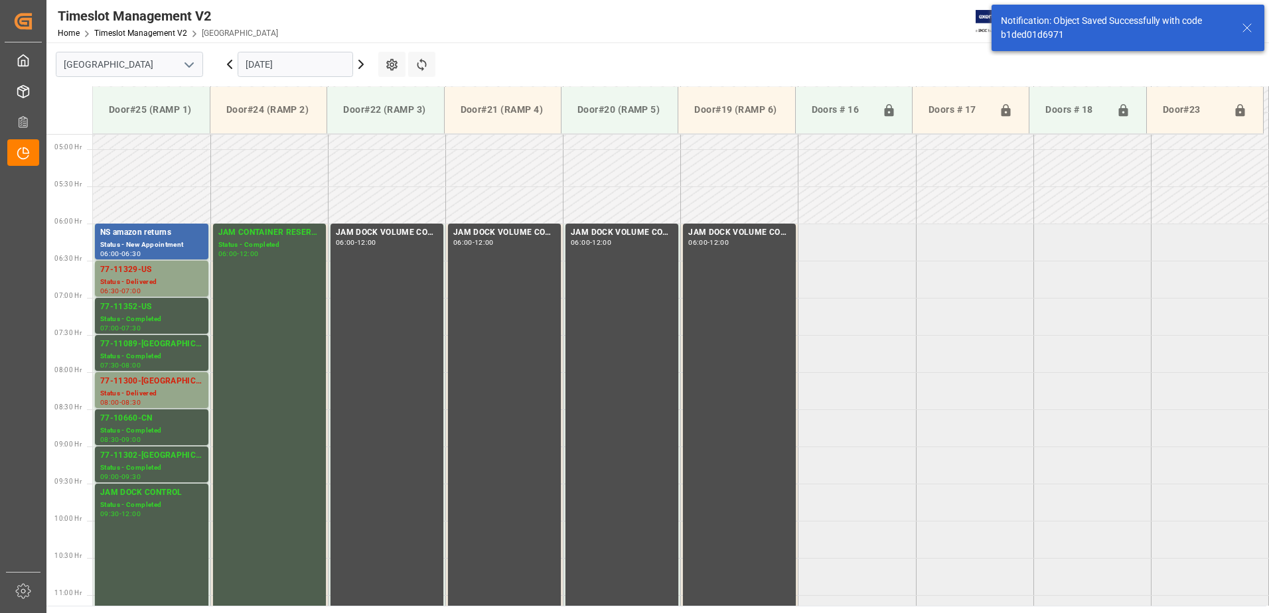
scroll to position [438, 0]
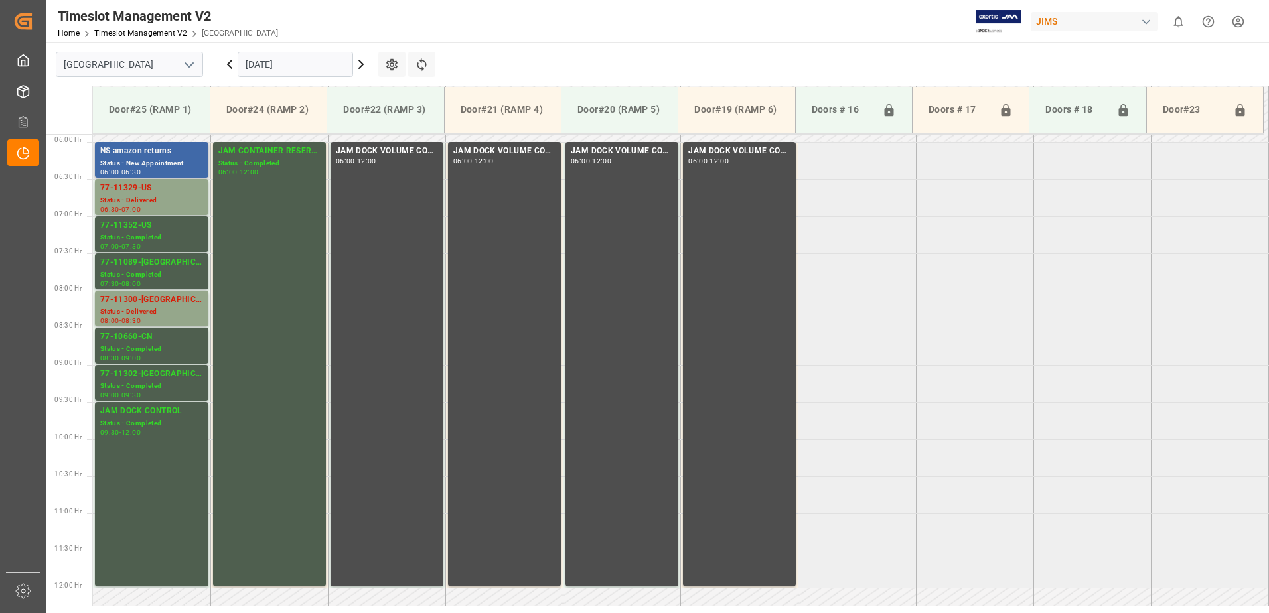
click at [159, 157] on div "NS amazon returns" at bounding box center [151, 151] width 103 height 13
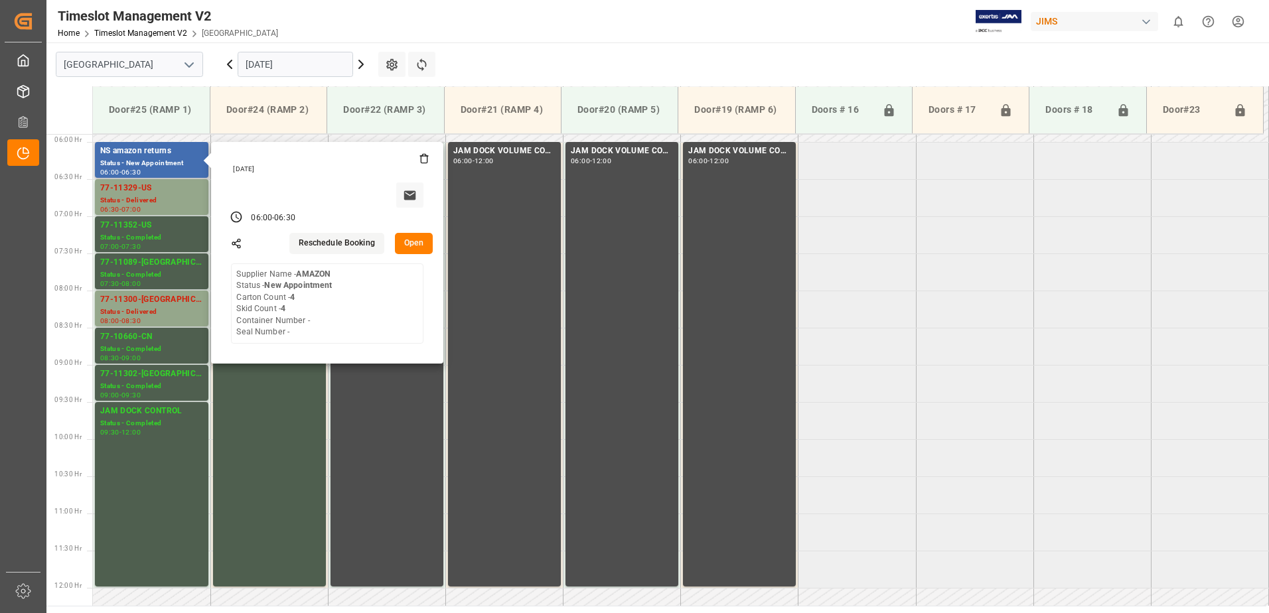
click at [411, 241] on button "Open" at bounding box center [414, 243] width 38 height 21
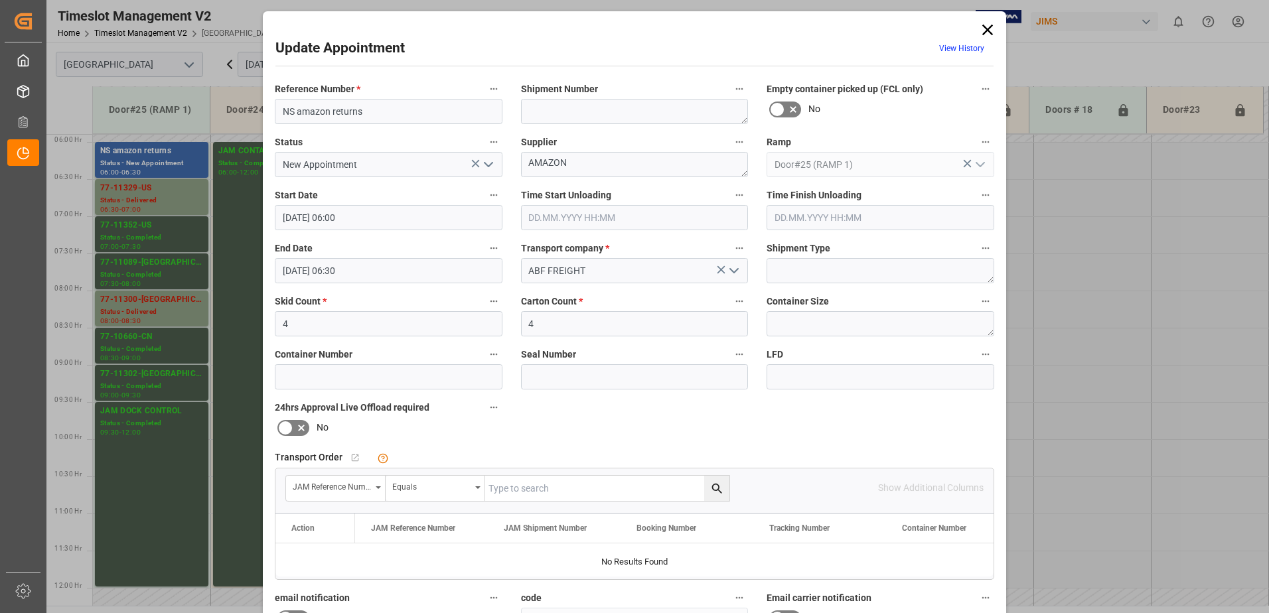
click at [490, 165] on icon "open menu" at bounding box center [488, 165] width 16 height 16
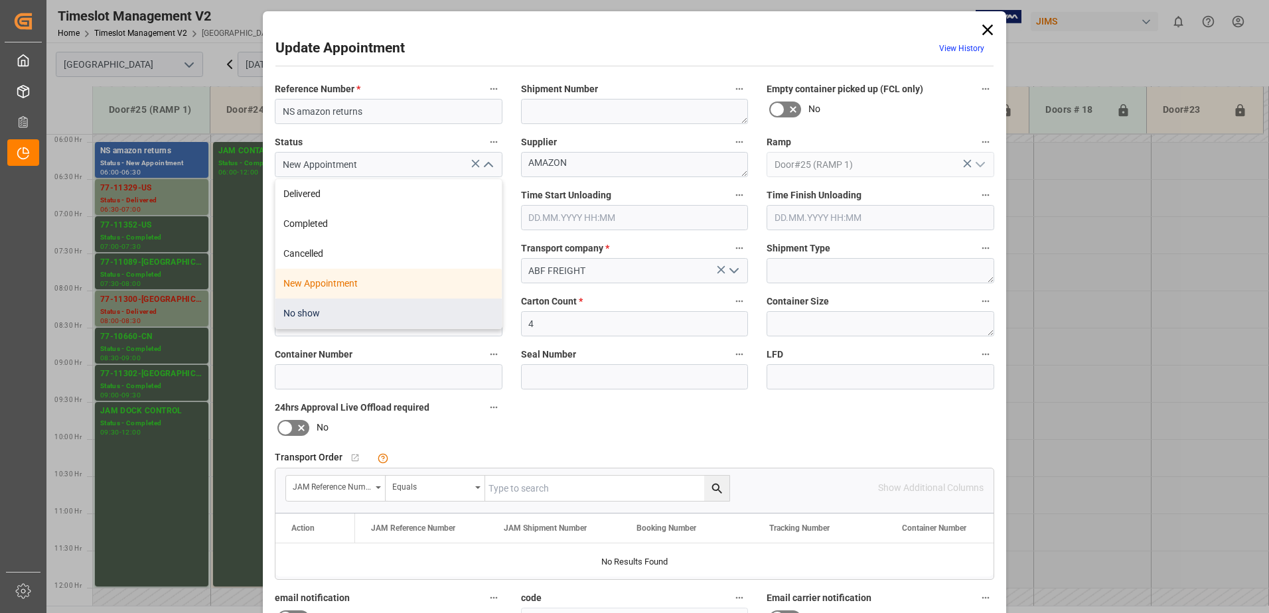
click at [369, 315] on div "No show" at bounding box center [388, 314] width 226 height 30
type input "No show"
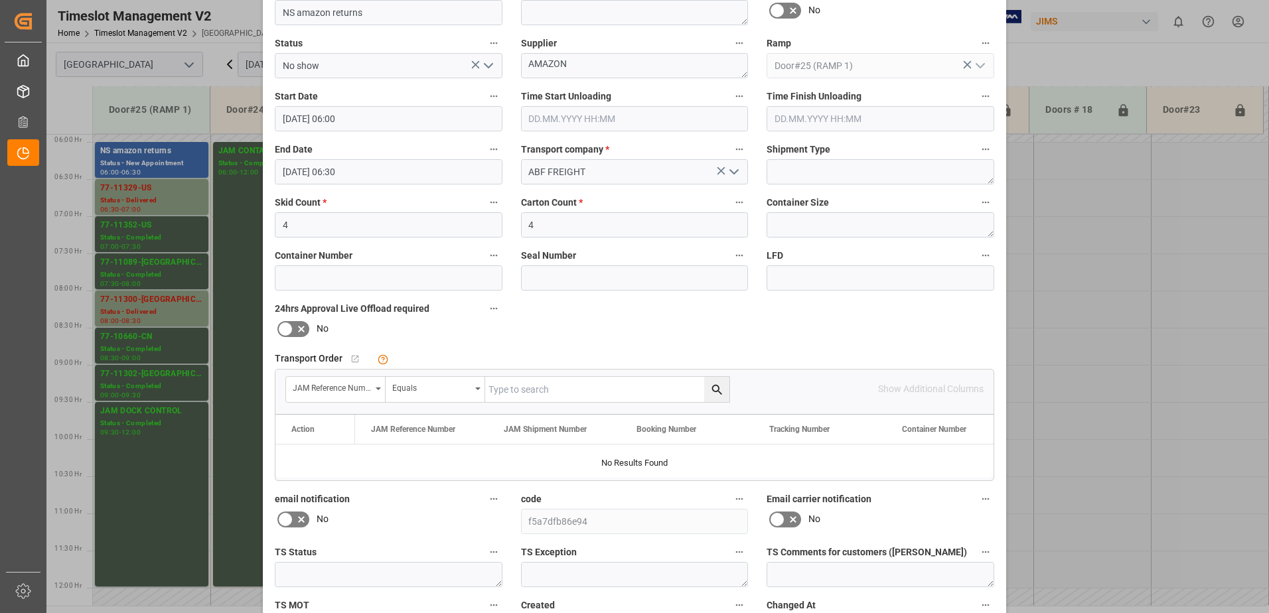
scroll to position [194, 0]
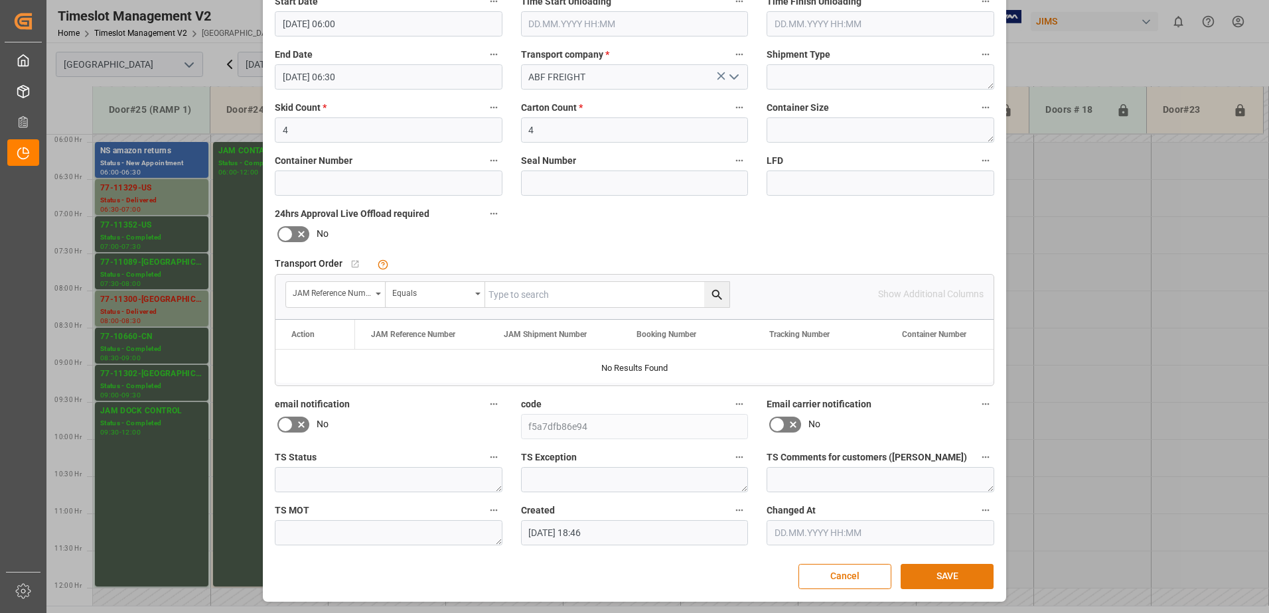
click at [952, 573] on button "SAVE" at bounding box center [947, 576] width 93 height 25
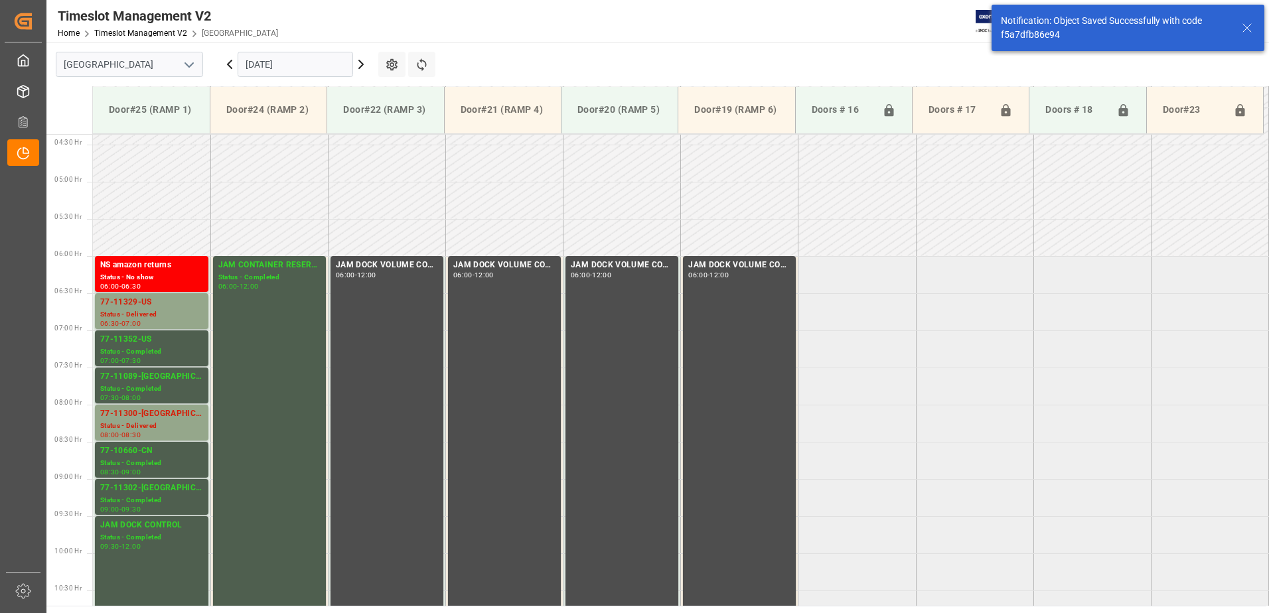
scroll to position [364, 0]
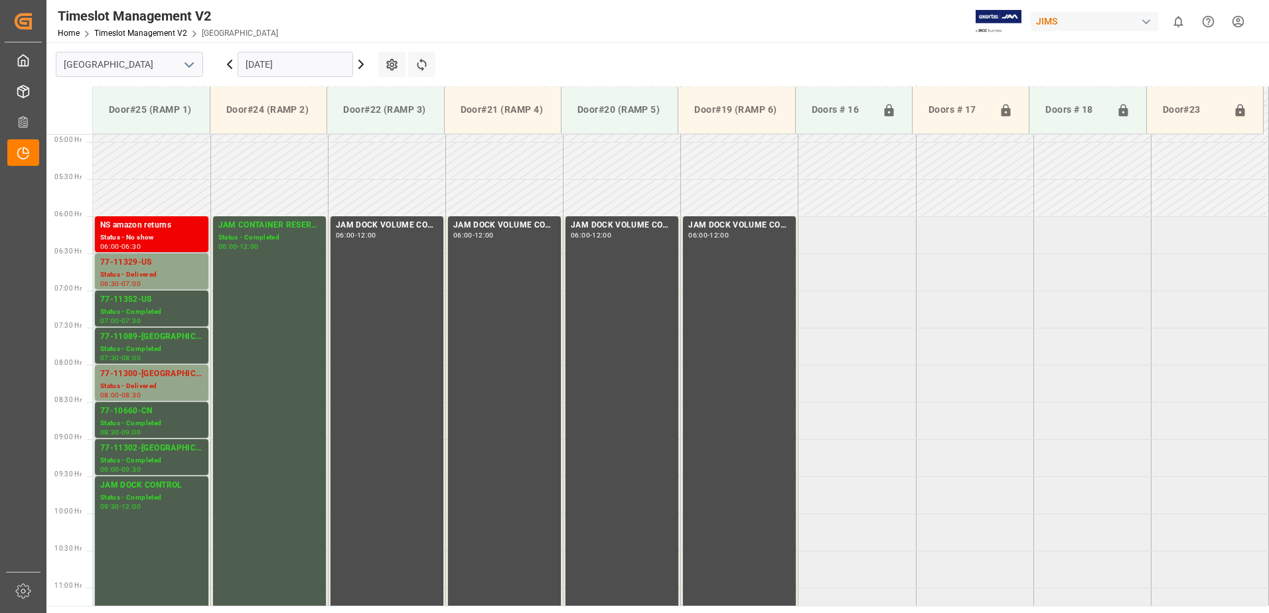
click at [161, 232] on div "Status - No show" at bounding box center [151, 237] width 103 height 11
click at [138, 267] on div "77-11329-US" at bounding box center [151, 262] width 103 height 13
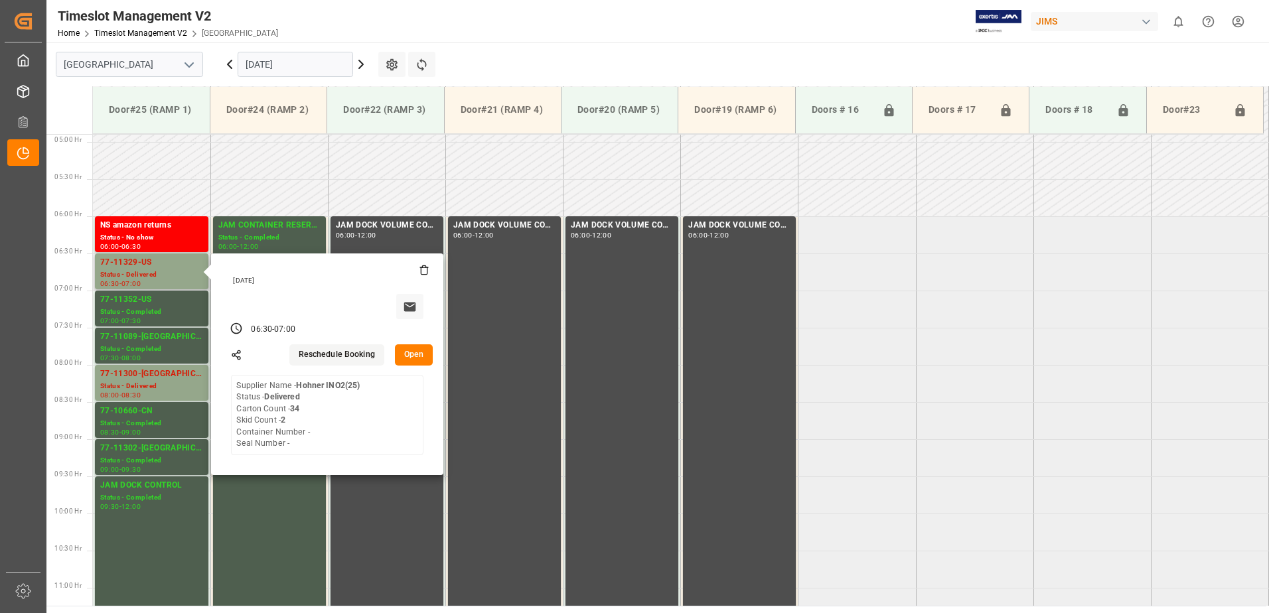
click at [415, 353] on button "Open" at bounding box center [414, 354] width 38 height 21
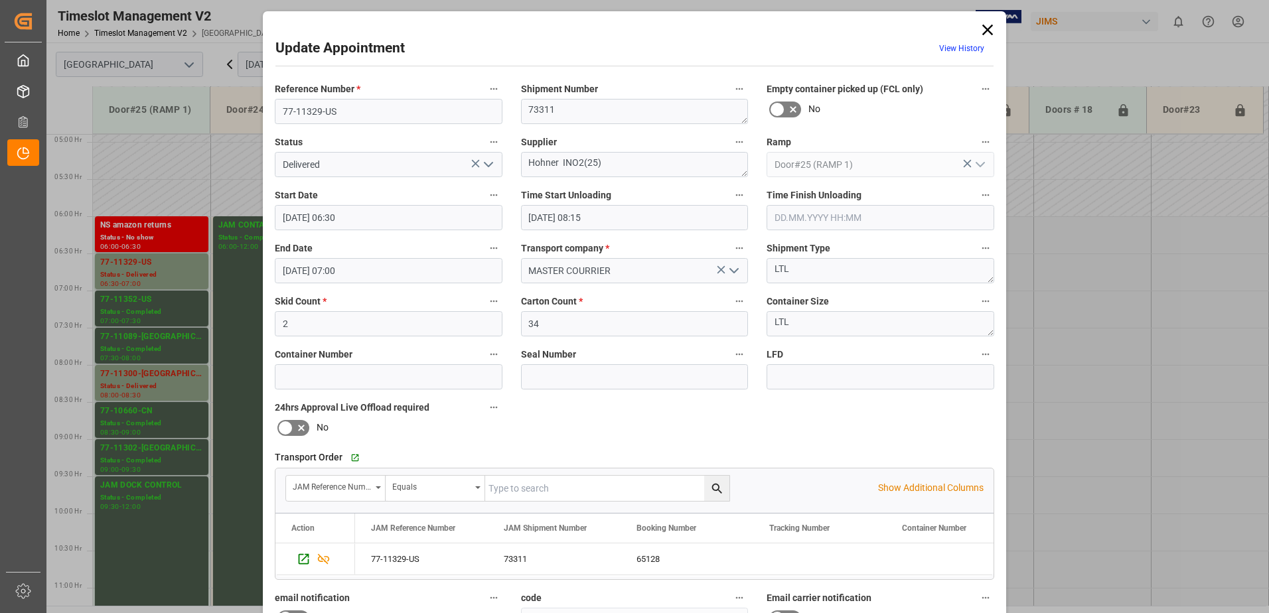
click at [486, 163] on icon "open menu" at bounding box center [488, 165] width 16 height 16
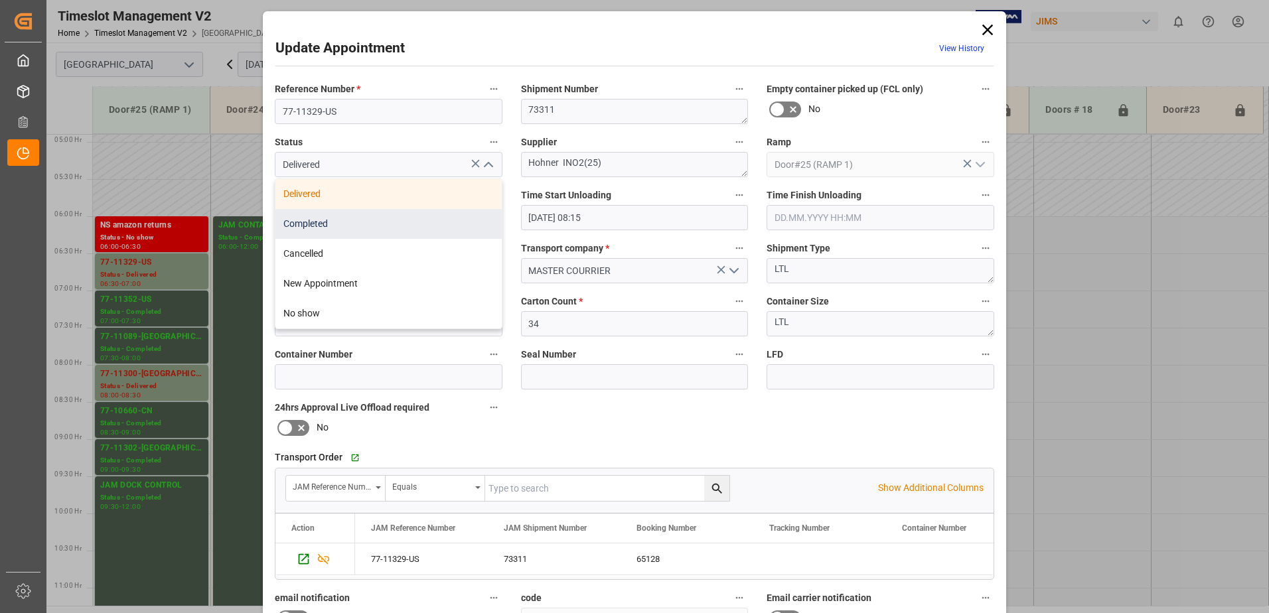
click at [376, 225] on div "Completed" at bounding box center [388, 224] width 226 height 30
type input "Completed"
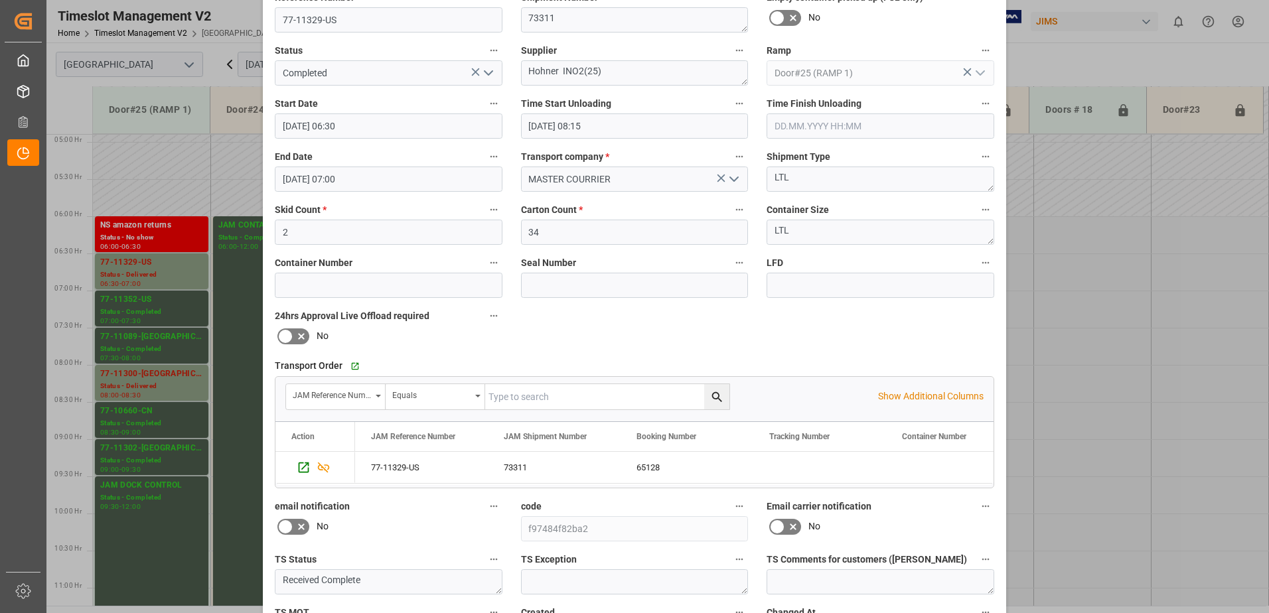
scroll to position [194, 0]
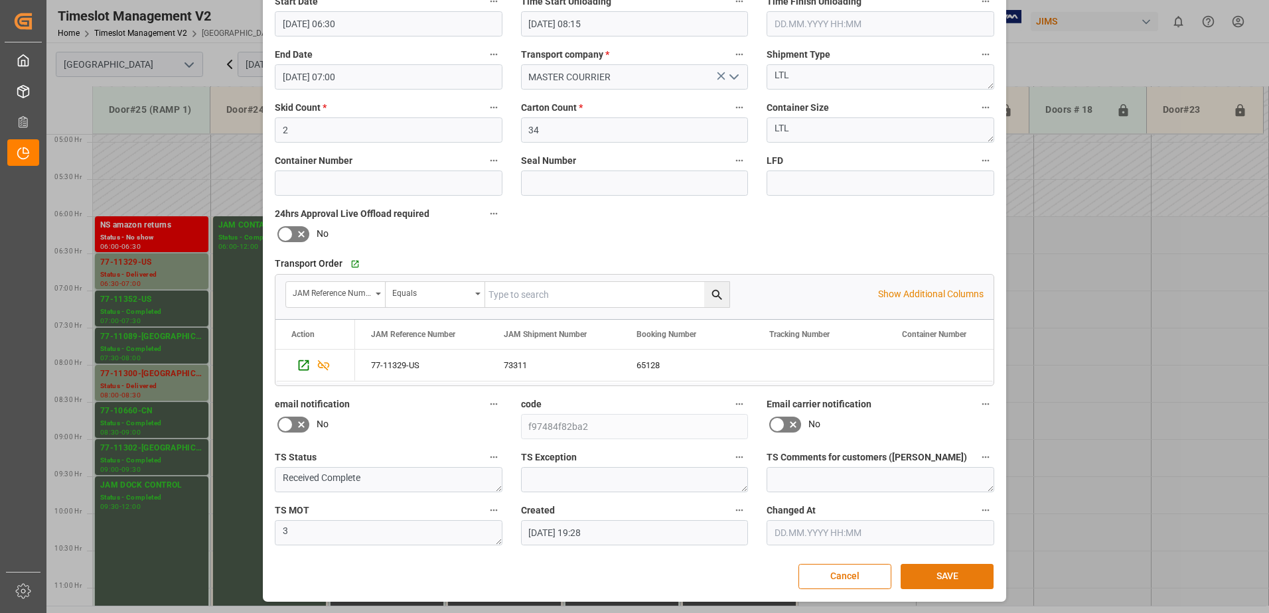
click at [928, 571] on button "SAVE" at bounding box center [947, 576] width 93 height 25
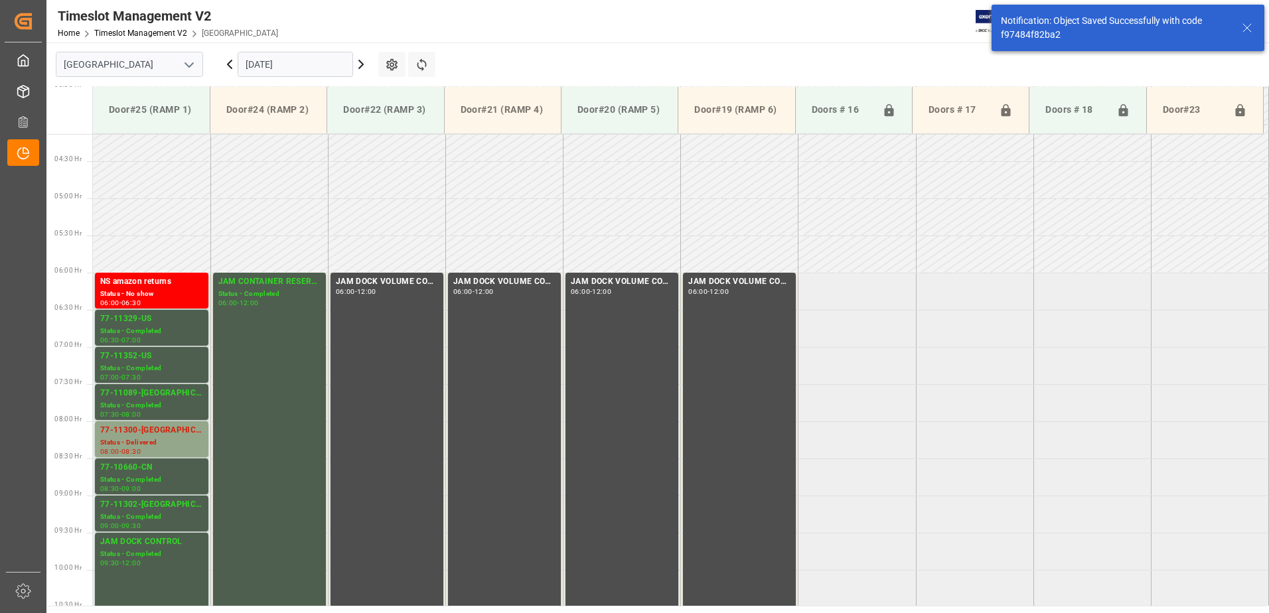
scroll to position [364, 0]
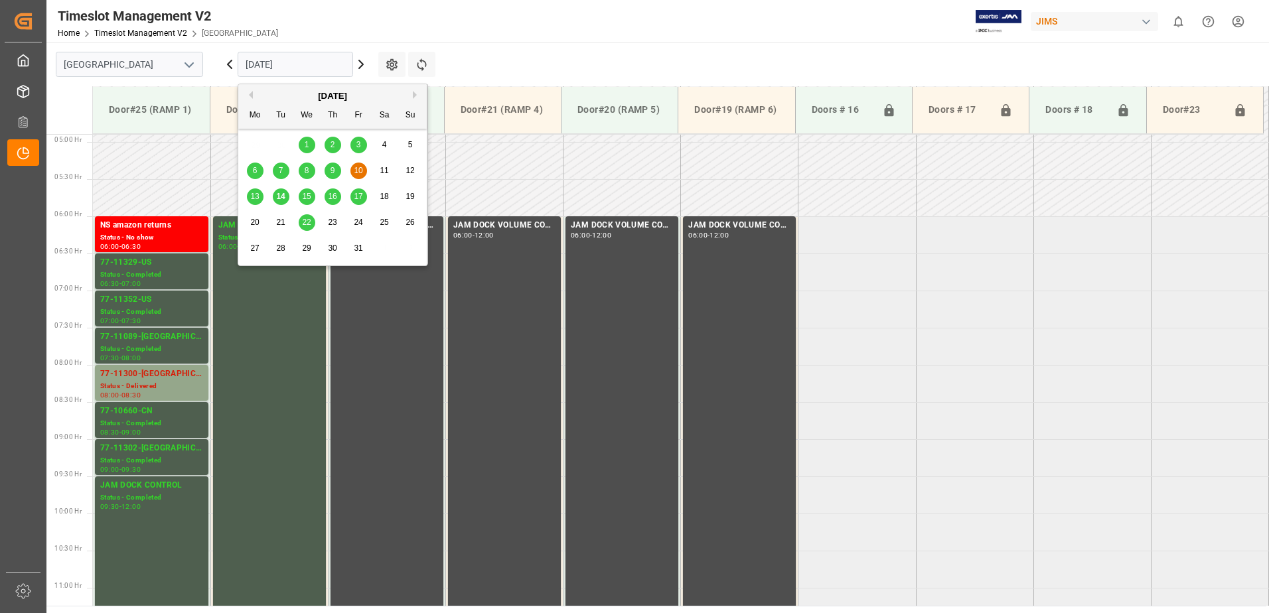
click at [314, 66] on input "[DATE]" at bounding box center [295, 64] width 115 height 25
click at [276, 191] on div "14" at bounding box center [281, 197] width 17 height 16
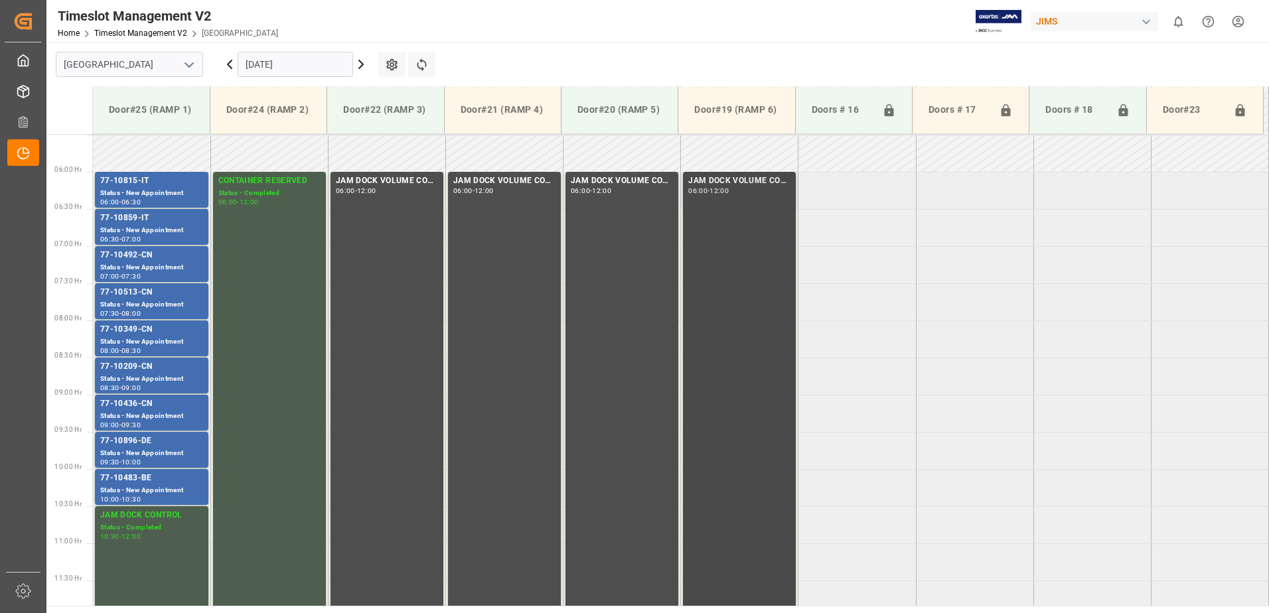
scroll to position [438, 0]
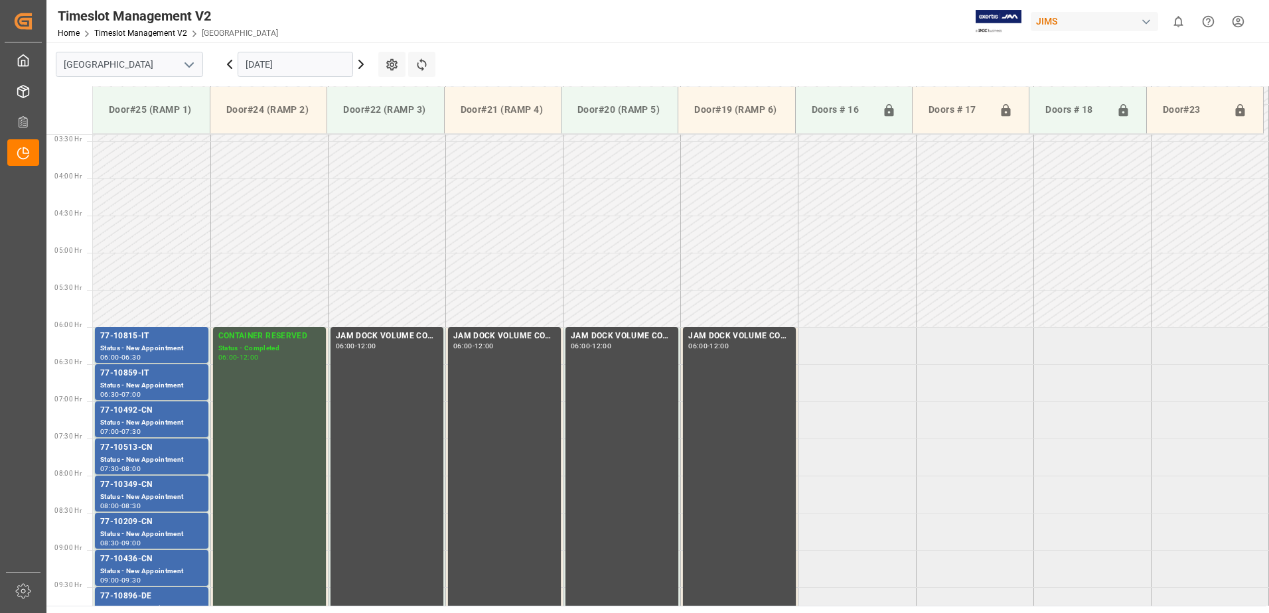
scroll to position [438, 0]
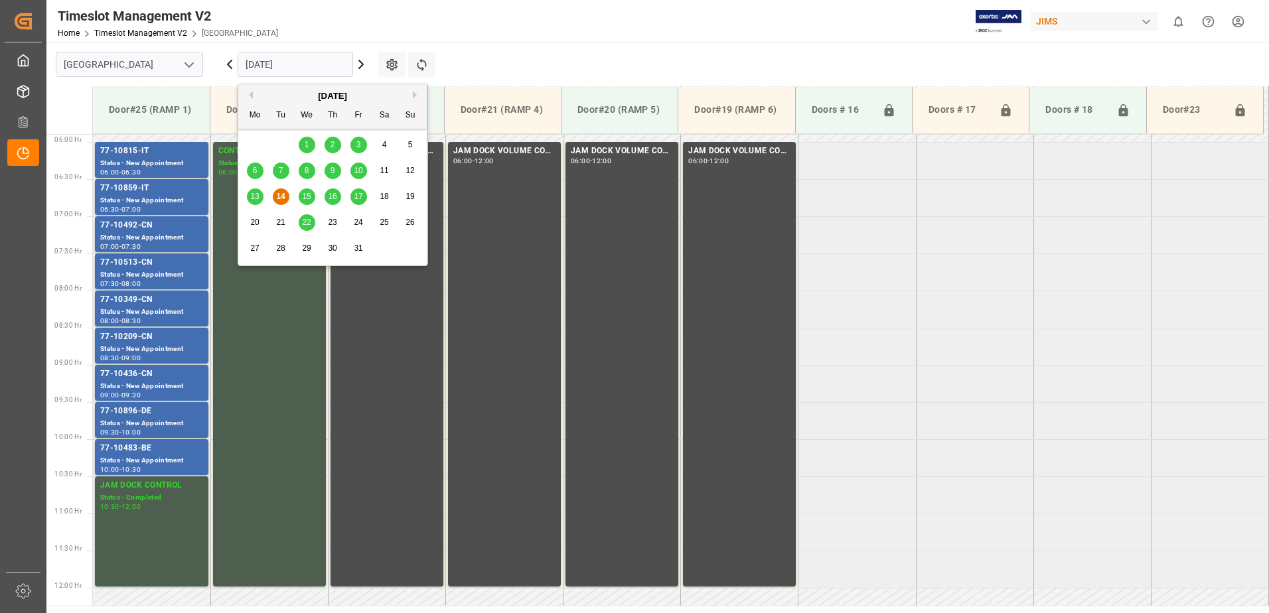
click at [315, 64] on input "[DATE]" at bounding box center [295, 64] width 115 height 25
click at [307, 196] on span "15" at bounding box center [306, 196] width 9 height 9
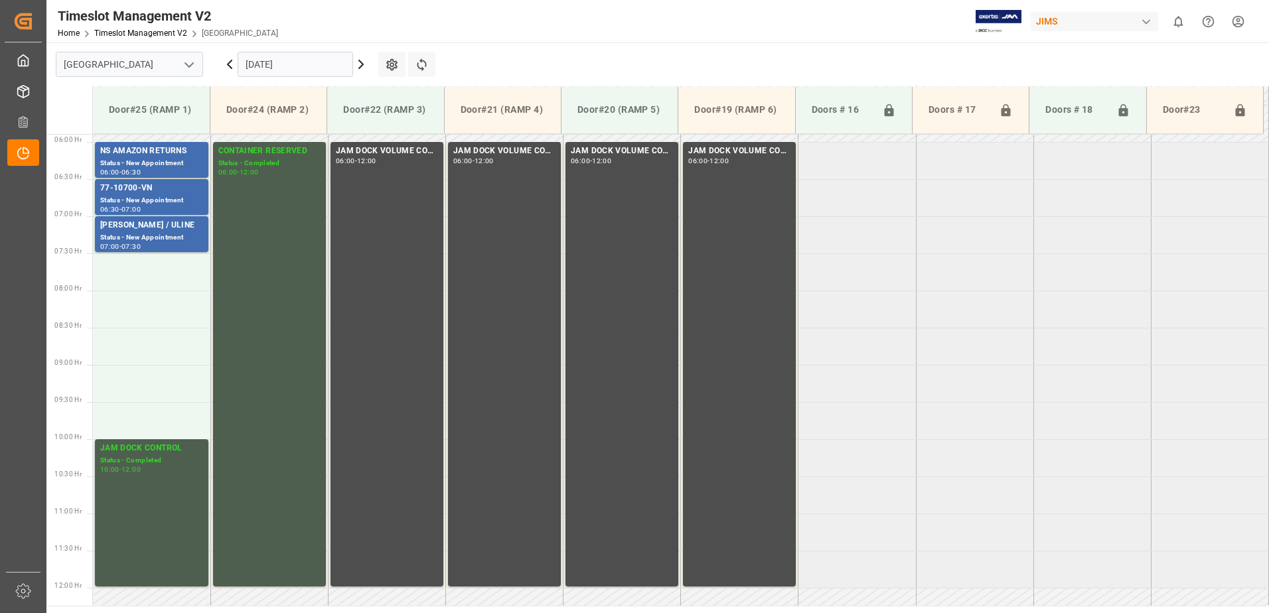
click at [362, 63] on icon at bounding box center [361, 64] width 4 height 8
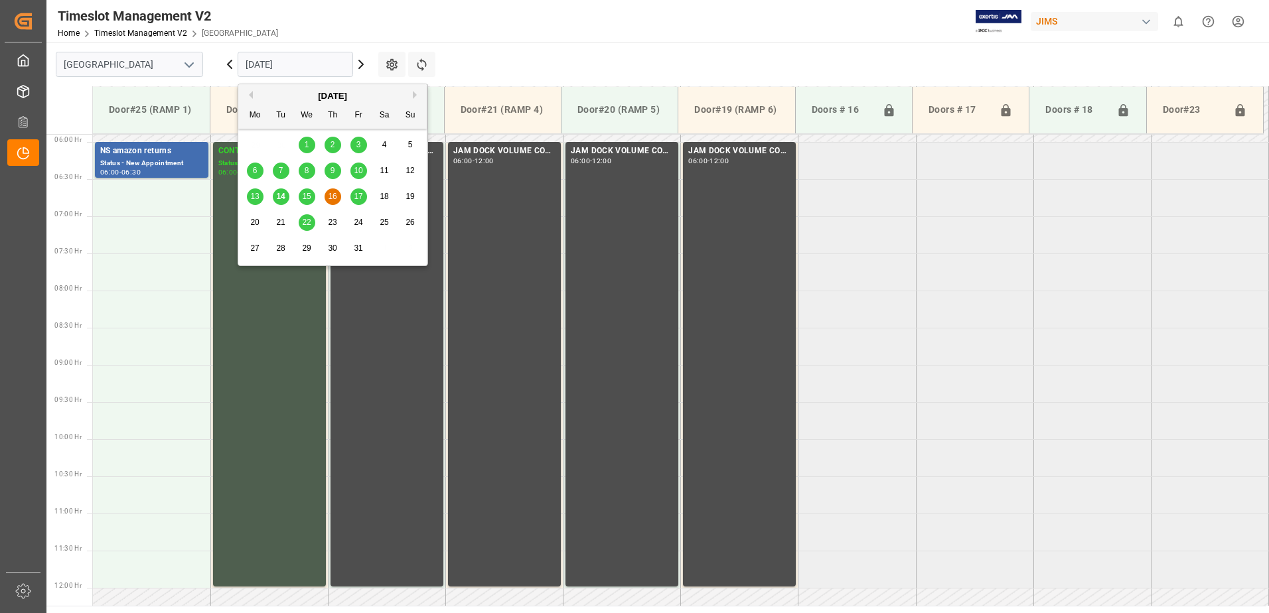
click at [311, 62] on input "[DATE]" at bounding box center [295, 64] width 115 height 25
click at [279, 196] on span "14" at bounding box center [280, 196] width 9 height 9
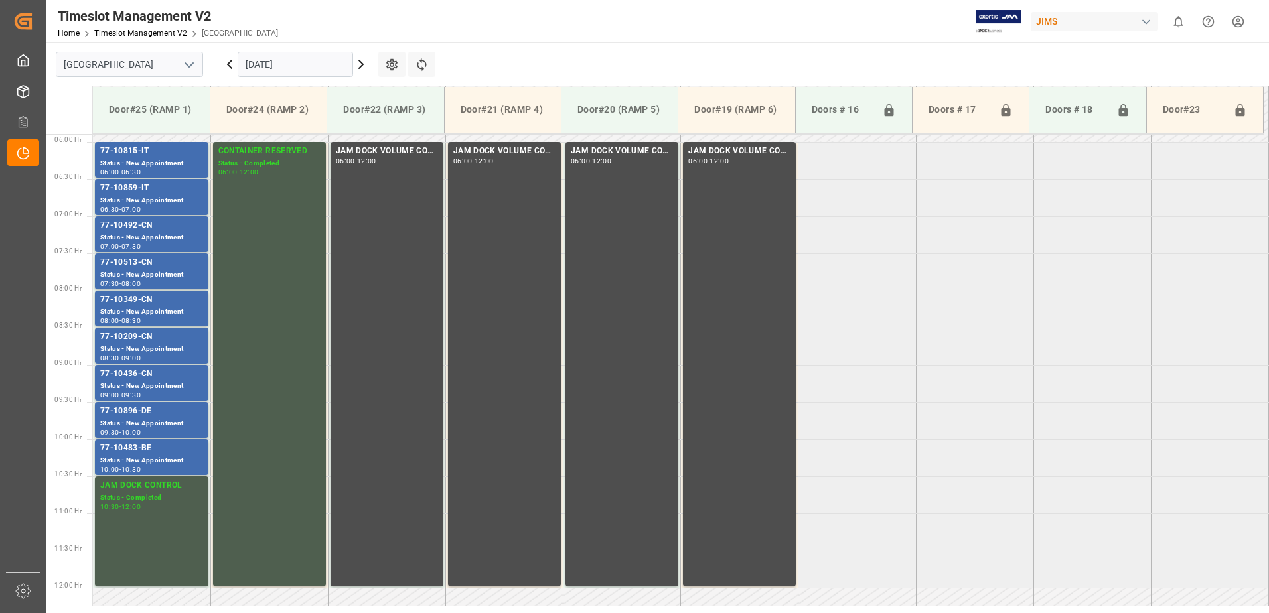
click at [360, 64] on icon at bounding box center [361, 64] width 16 height 16
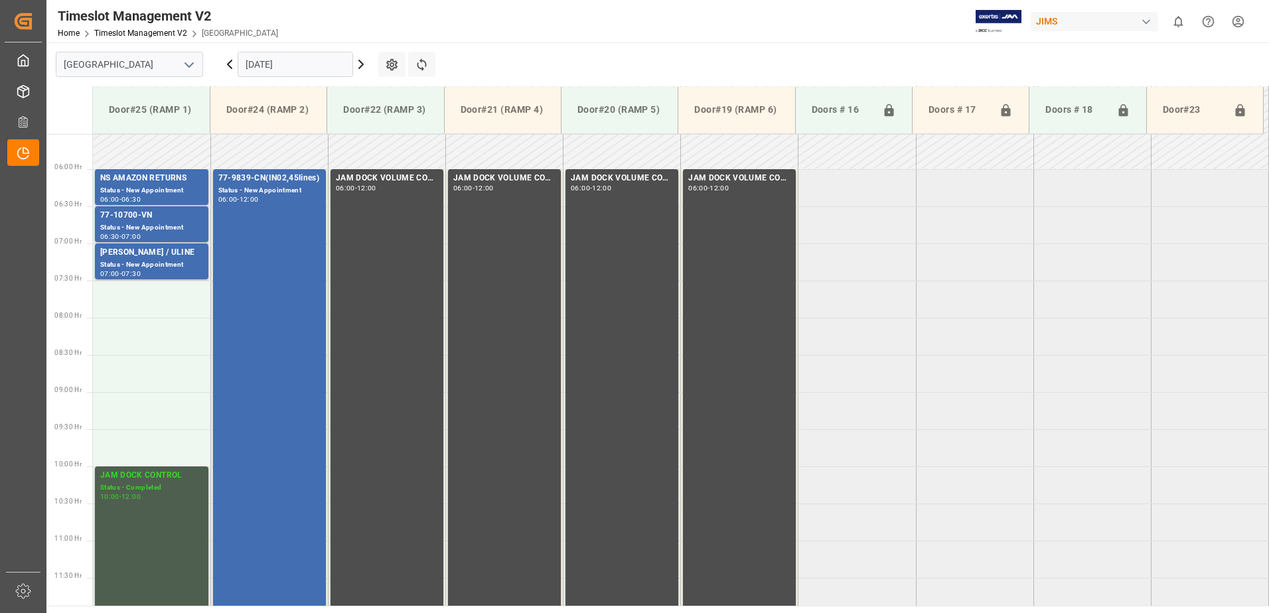
scroll to position [446, 0]
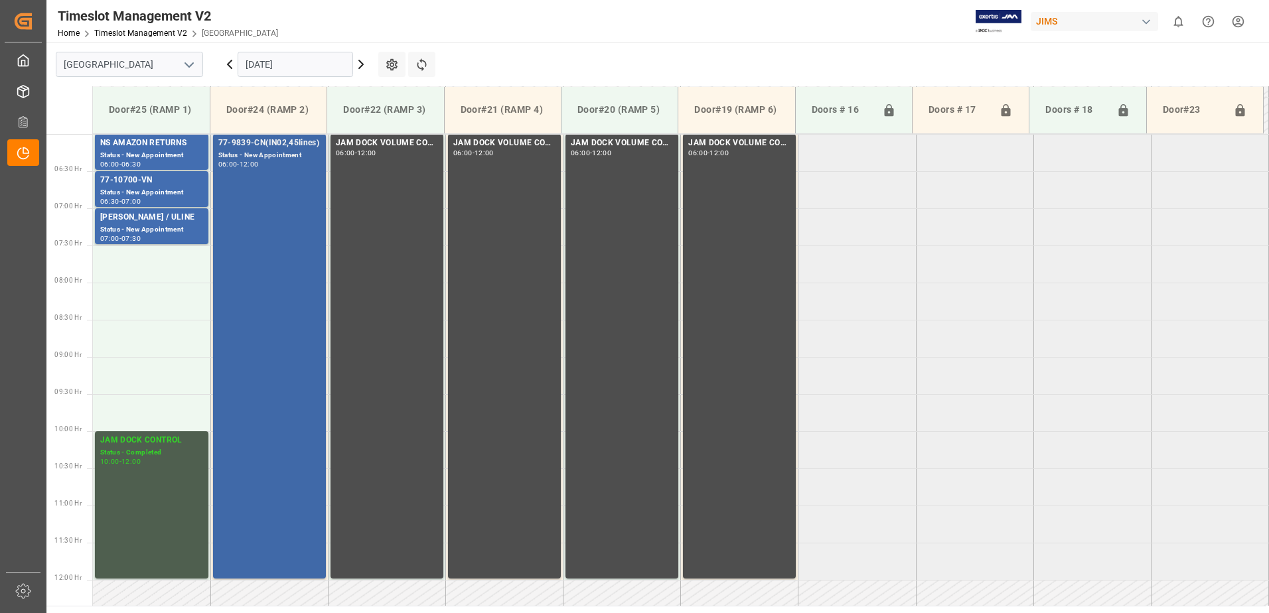
click at [269, 203] on div "77-9839-CN(IN02,45lines) Status - New Appointment 06:00 - 12:00" at bounding box center [269, 356] width 102 height 439
